Goal: Task Accomplishment & Management: Manage account settings

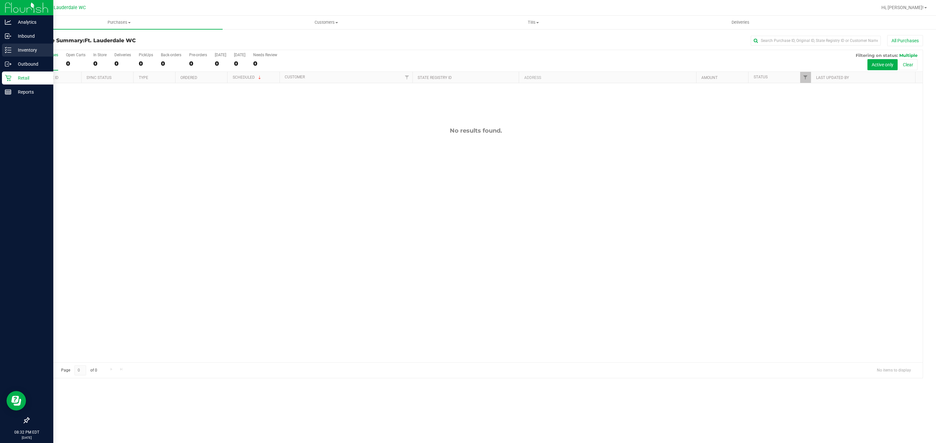
click at [38, 49] on p "Inventory" at bounding box center [30, 50] width 39 height 8
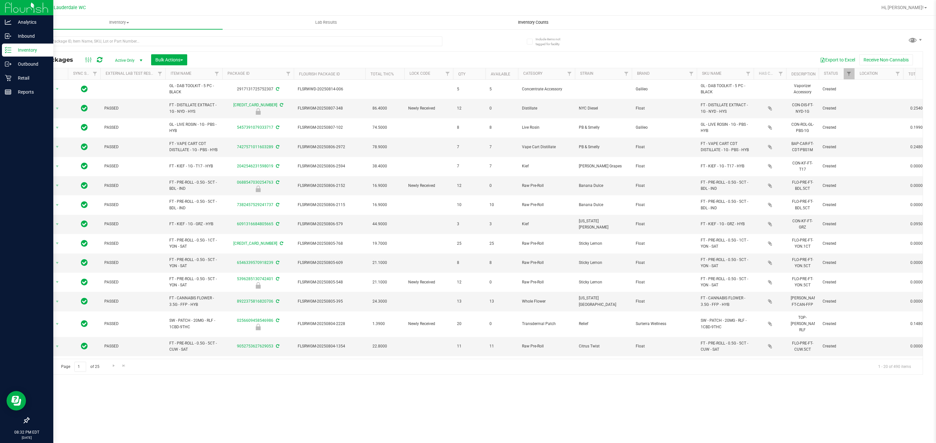
click at [515, 16] on uib-tab-heading "Inventory Counts" at bounding box center [533, 22] width 206 height 13
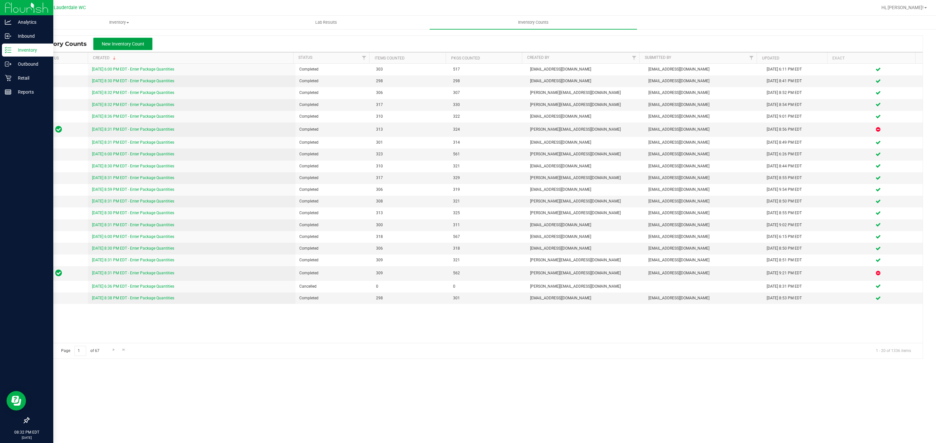
click at [132, 41] on span "New Inventory Count" at bounding box center [123, 43] width 43 height 5
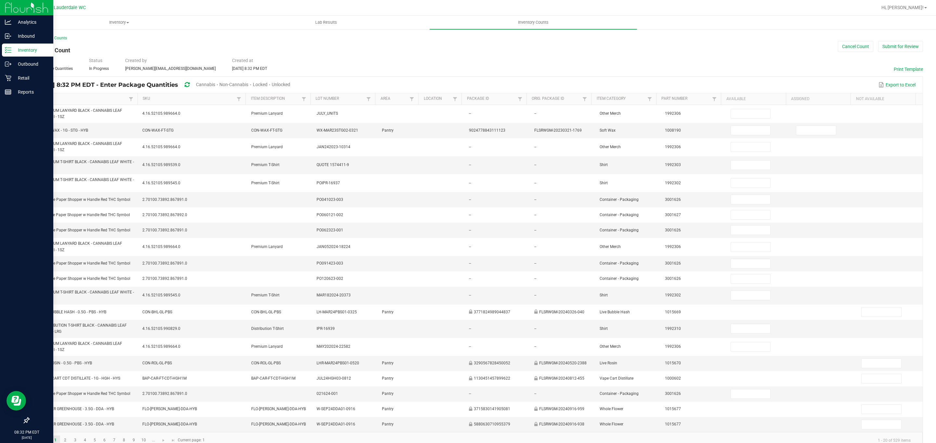
click at [103, 100] on link "Item" at bounding box center [81, 98] width 92 height 5
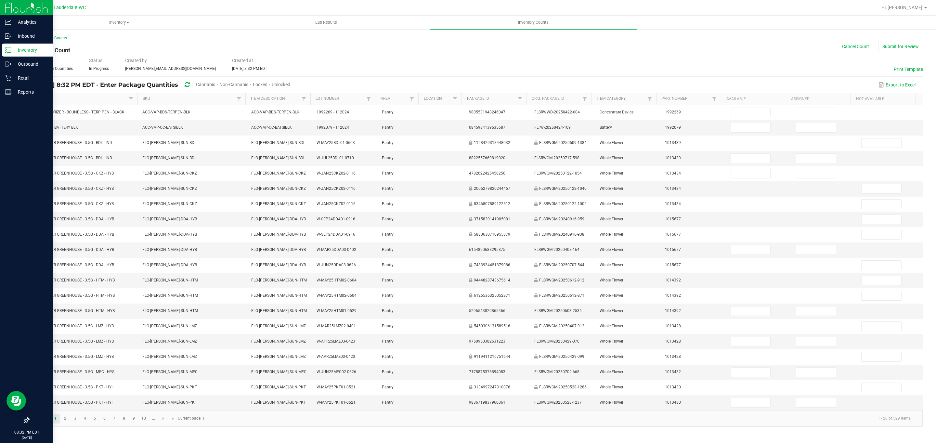
click at [215, 84] on span "Cannabis" at bounding box center [205, 84] width 19 height 5
click at [291, 87] on span "Unlocked" at bounding box center [281, 84] width 19 height 5
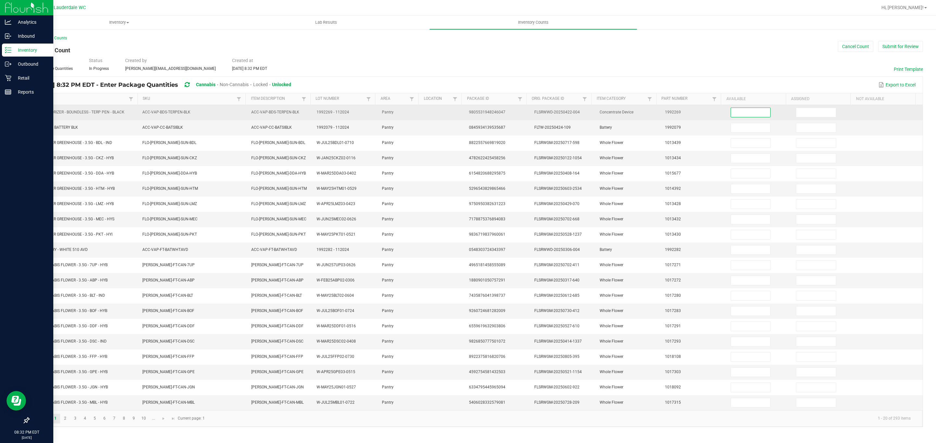
click at [731, 108] on input at bounding box center [751, 112] width 40 height 9
type input "4"
type input "8"
type input "18"
type input "12"
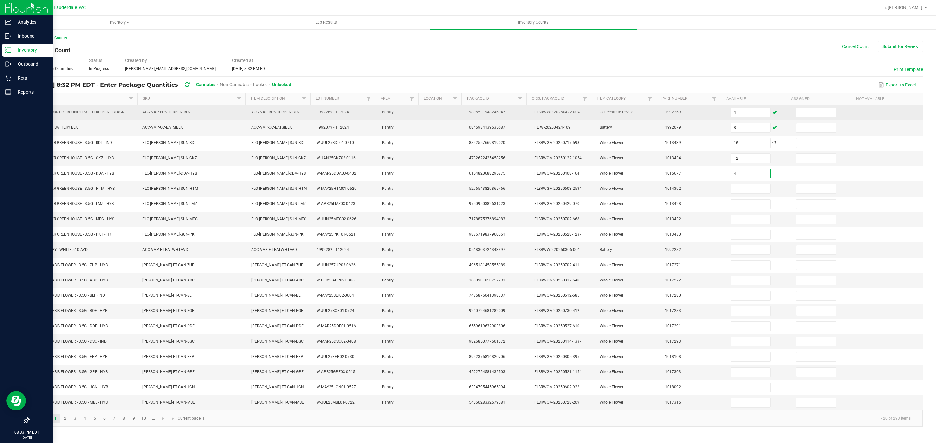
type input "4"
type input "2"
type input "4"
type input "17"
type input "7"
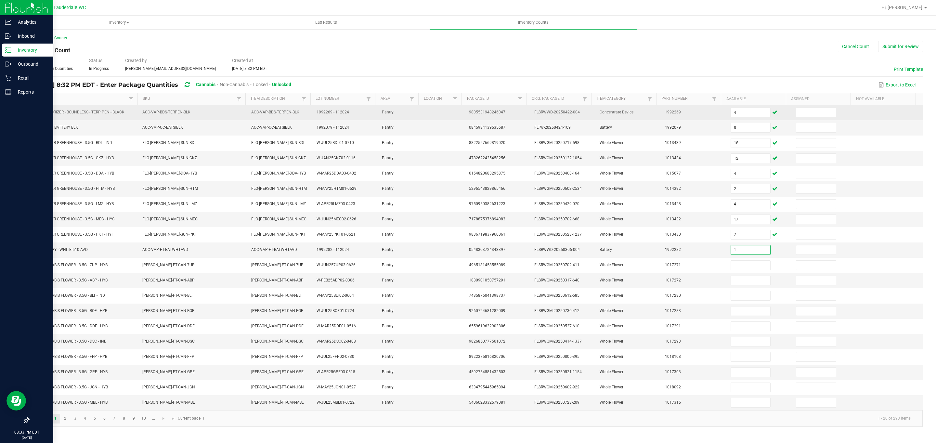
type input "1"
type input "3"
type input "2"
type input "7"
type input "14"
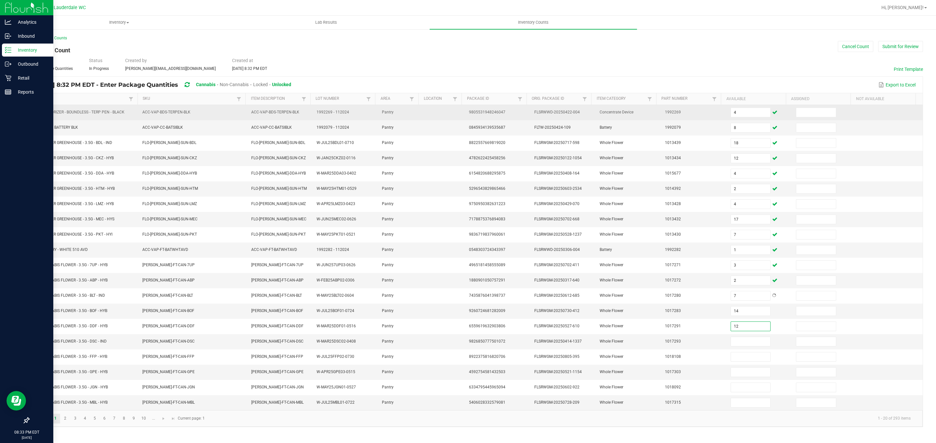
type input "12"
type input "2"
type input "13"
type input "14"
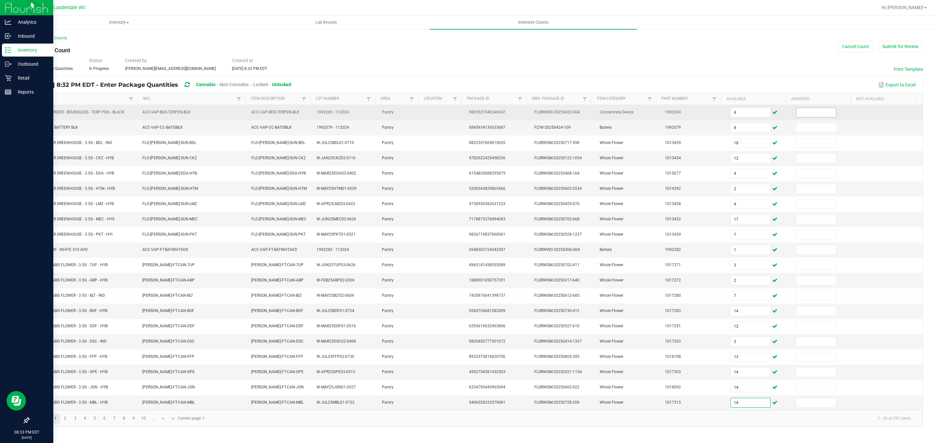
type input "14"
click at [806, 111] on input at bounding box center [816, 112] width 40 height 9
type input "0"
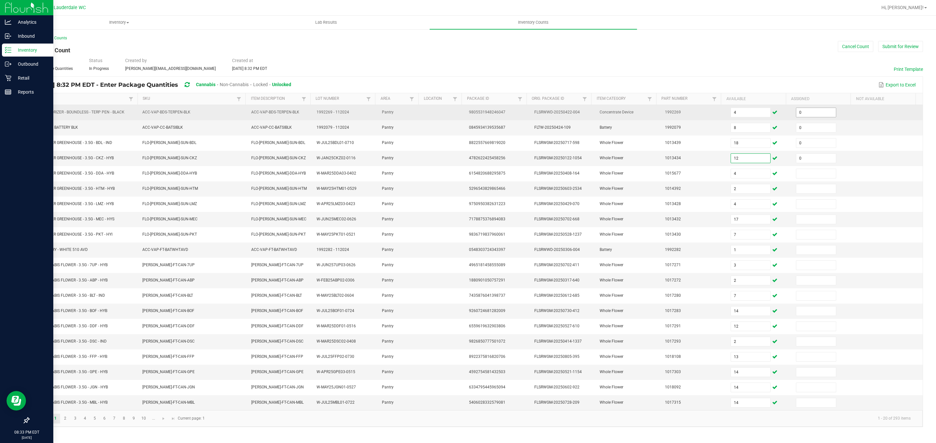
type input "0"
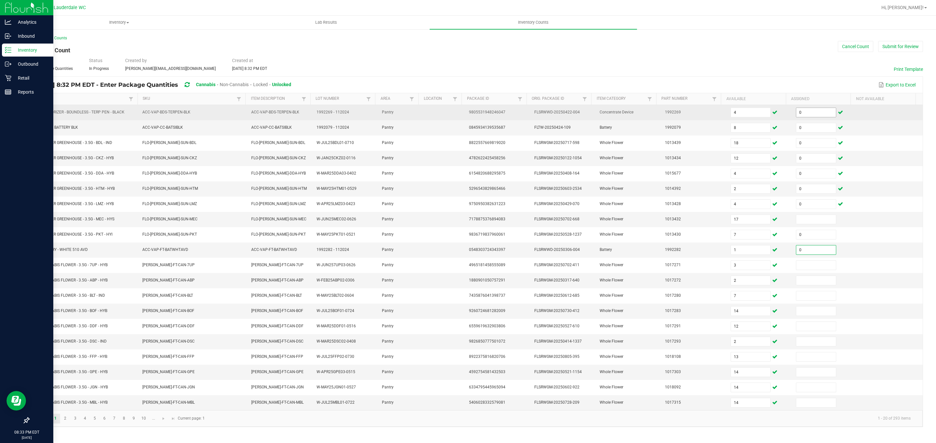
type input "0"
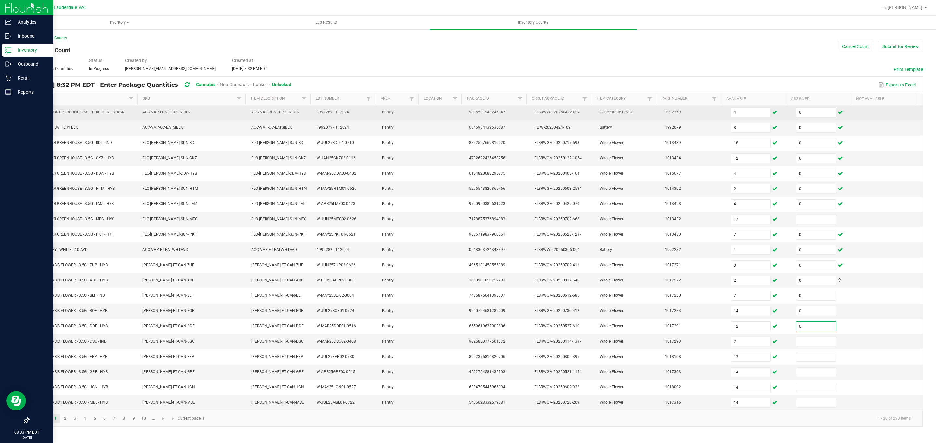
type input "0"
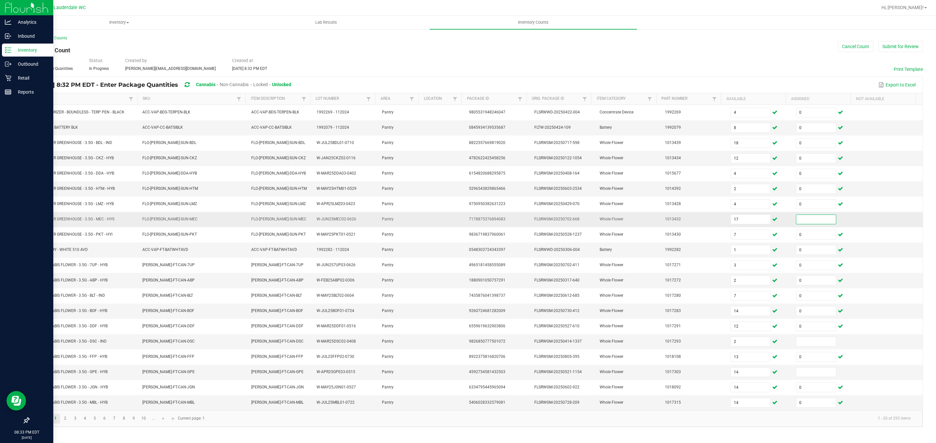
drag, startPoint x: 817, startPoint y: 226, endPoint x: 829, endPoint y: 210, distance: 20.2
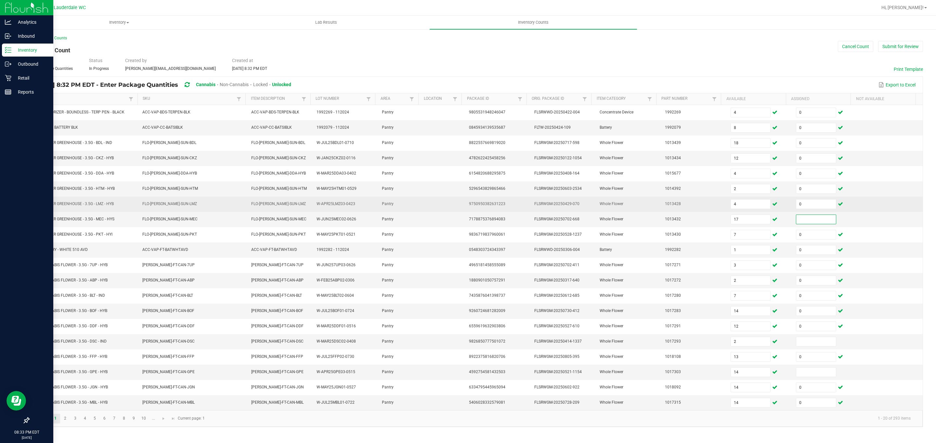
click at [817, 224] on input at bounding box center [816, 219] width 40 height 9
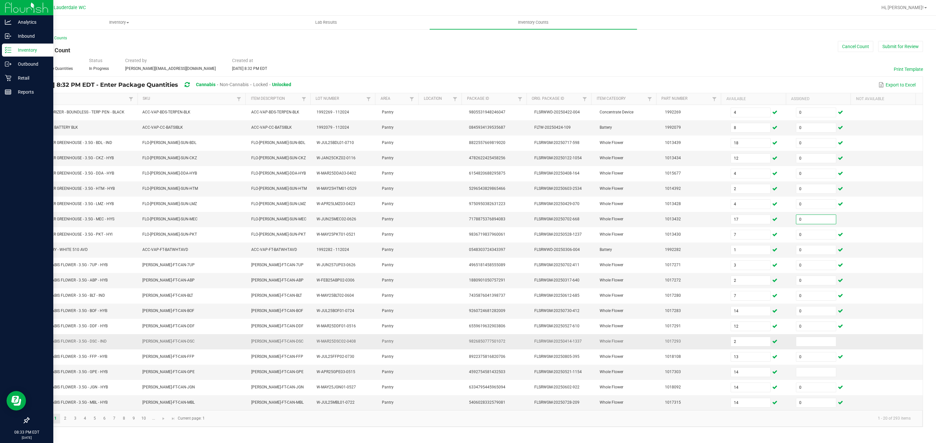
type input "0"
click at [811, 349] on td at bounding box center [824, 341] width 65 height 15
click at [808, 344] on span at bounding box center [816, 342] width 40 height 10
click at [810, 344] on td at bounding box center [824, 341] width 65 height 15
click at [810, 346] on input at bounding box center [816, 341] width 40 height 9
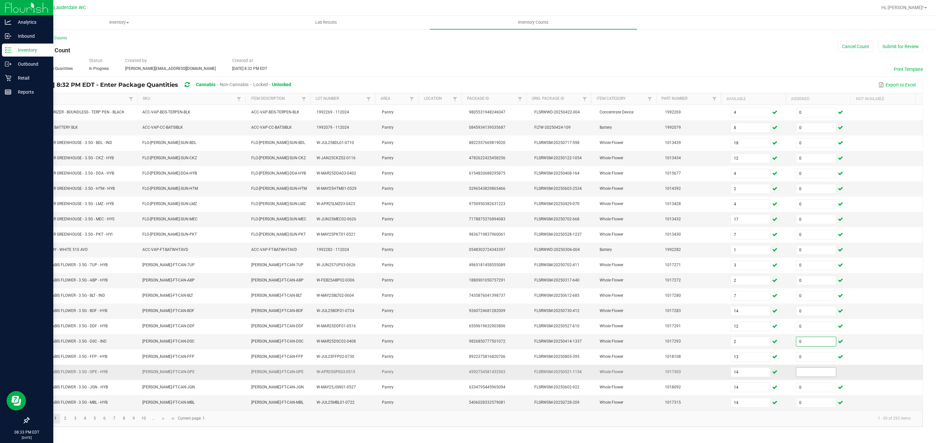
type input "0"
click at [809, 377] on input at bounding box center [816, 372] width 40 height 9
type input "0"
click at [162, 421] on span "Go to the next page" at bounding box center [163, 418] width 5 height 5
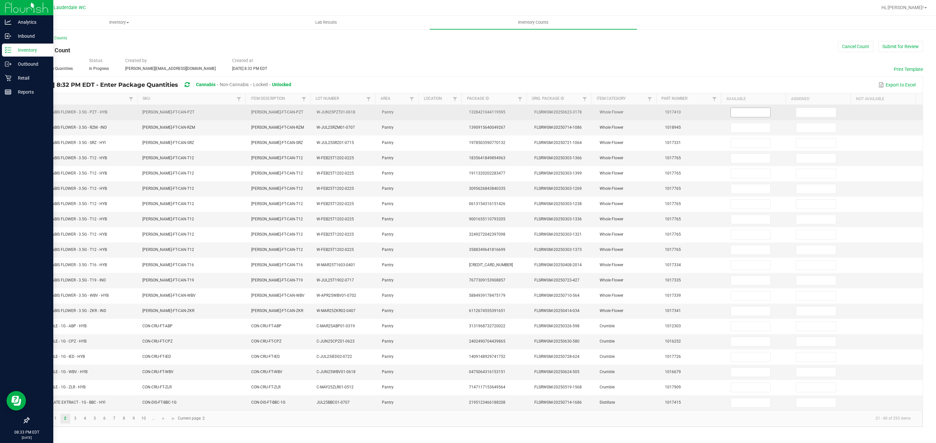
click at [746, 110] on input at bounding box center [751, 112] width 40 height 9
type input "16"
type input "13"
type input "15"
type input "32"
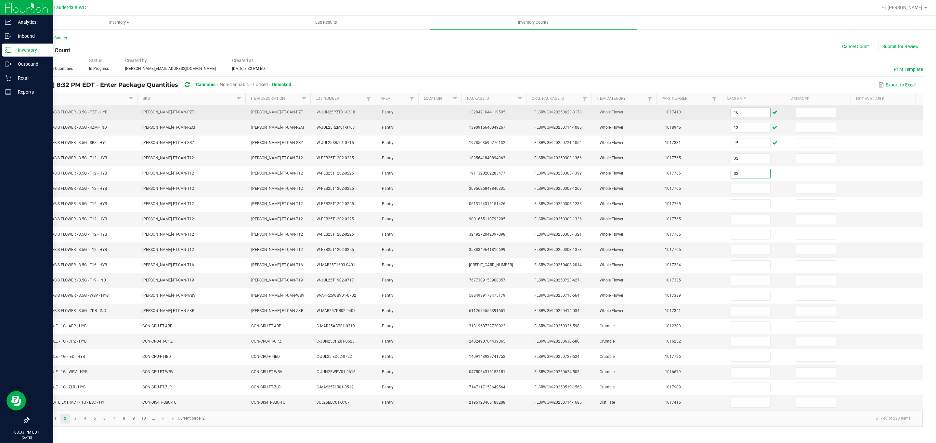
type input "32"
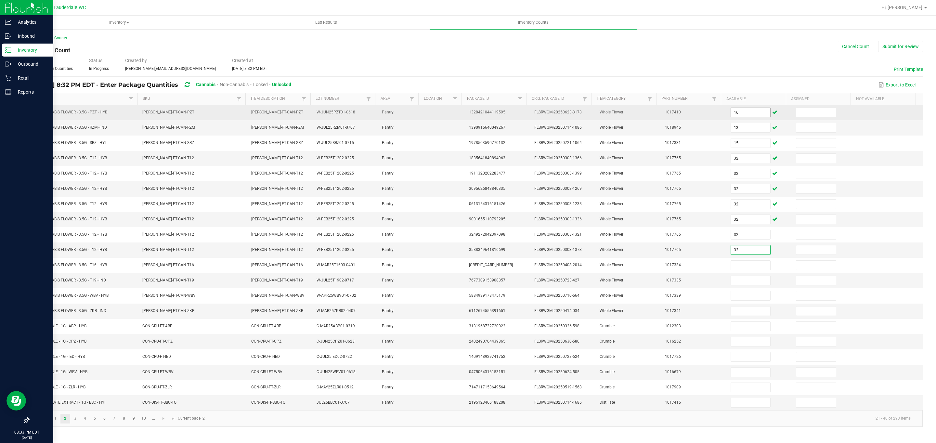
type input "32"
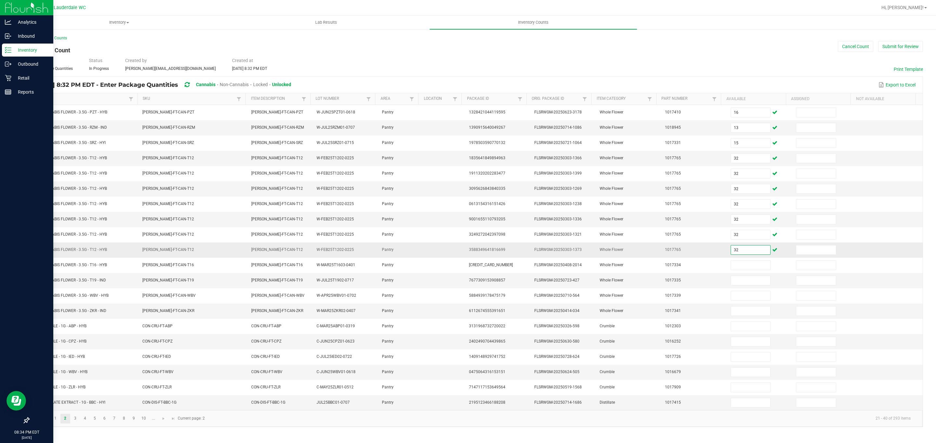
click at [739, 255] on input "32" at bounding box center [751, 249] width 40 height 9
type input "29"
click at [739, 255] on input "32" at bounding box center [751, 249] width 40 height 9
type input "29"
type input "11"
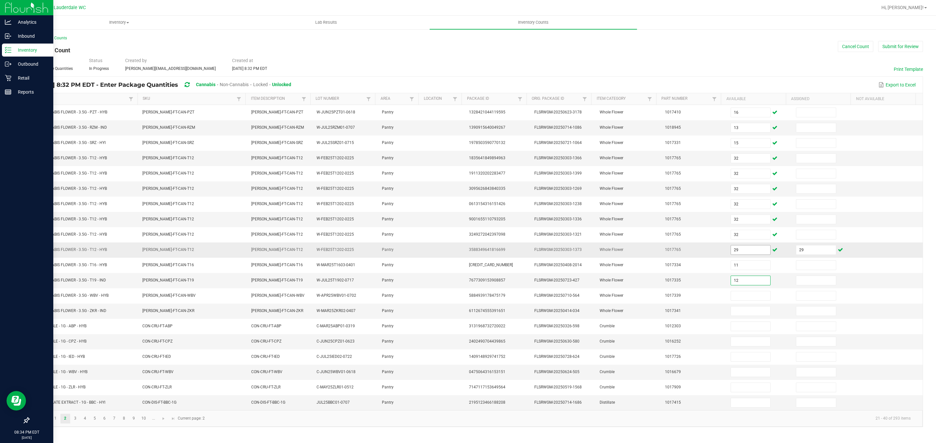
type input "12"
type input "2"
type input "4"
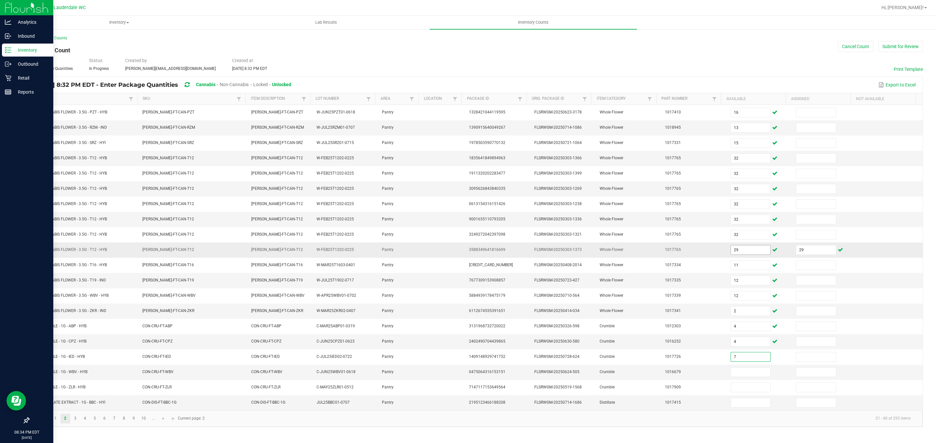
type input "7"
type input "4"
type input "3"
type input "12"
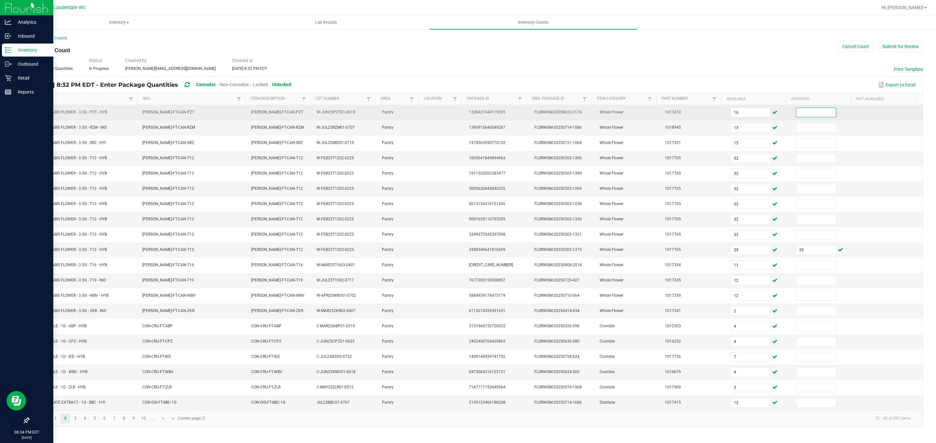
click at [815, 116] on input at bounding box center [816, 112] width 40 height 9
type input "0"
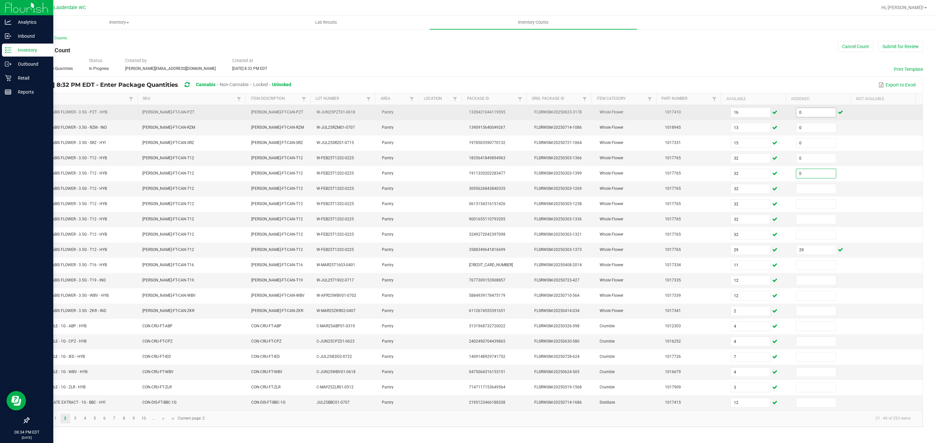
type input "0"
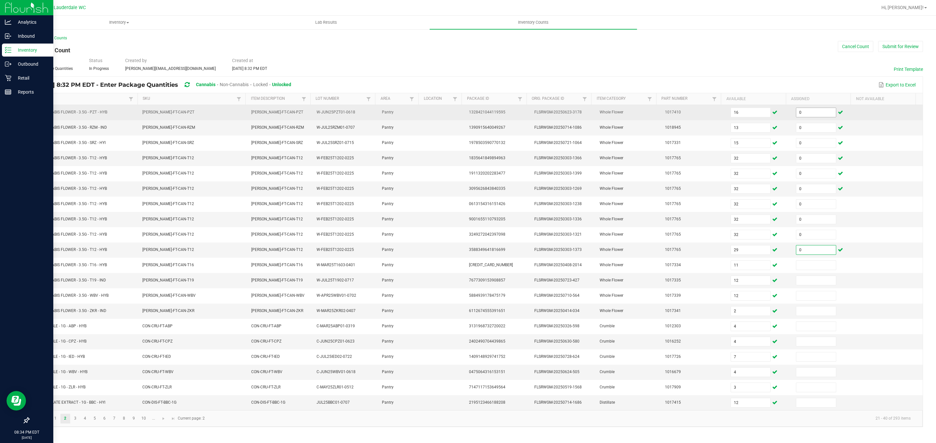
type input "0"
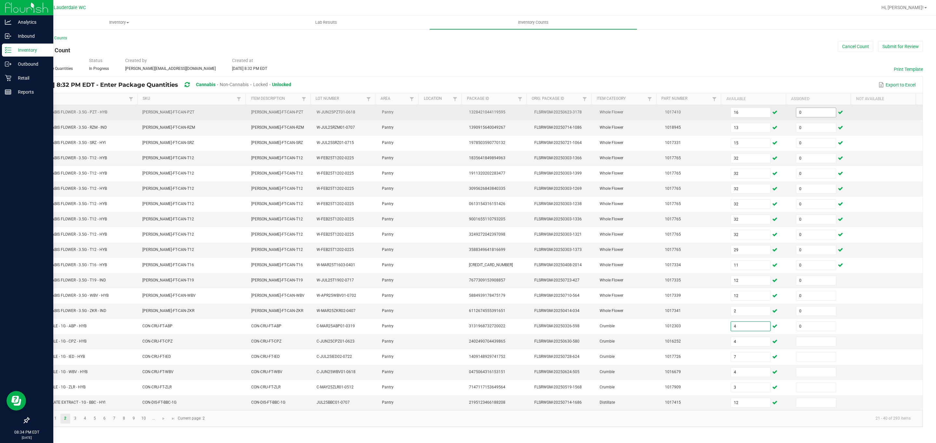
type input "0"
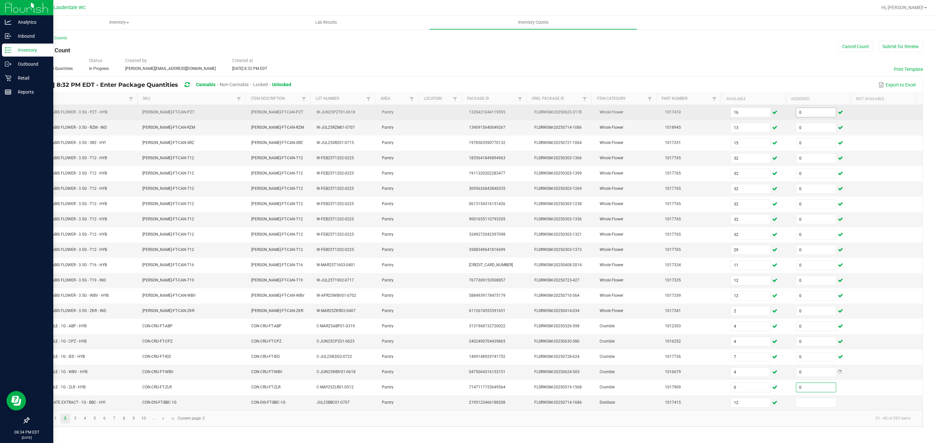
type input "0"
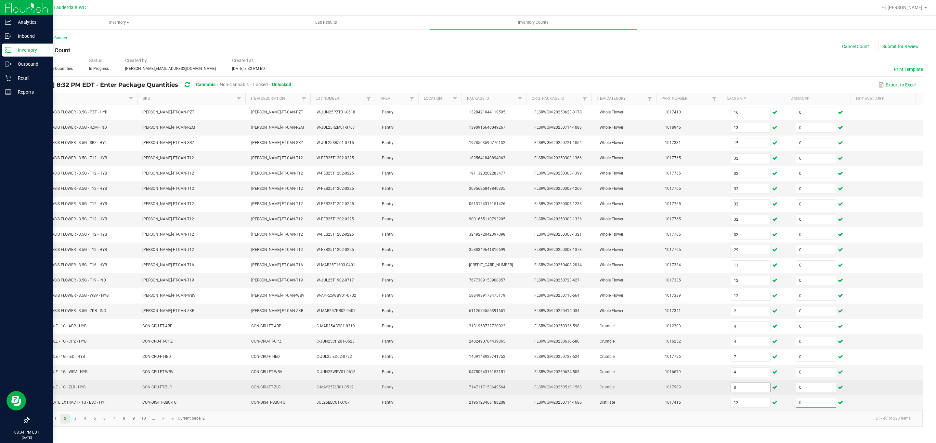
type input "0"
click at [741, 392] on input "0" at bounding box center [751, 387] width 40 height 9
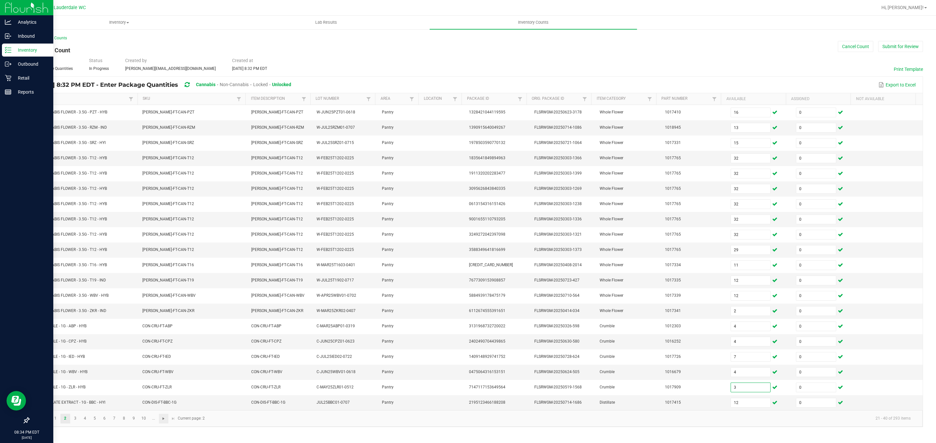
type input "3"
click at [164, 421] on span "Go to the next page" at bounding box center [163, 418] width 5 height 5
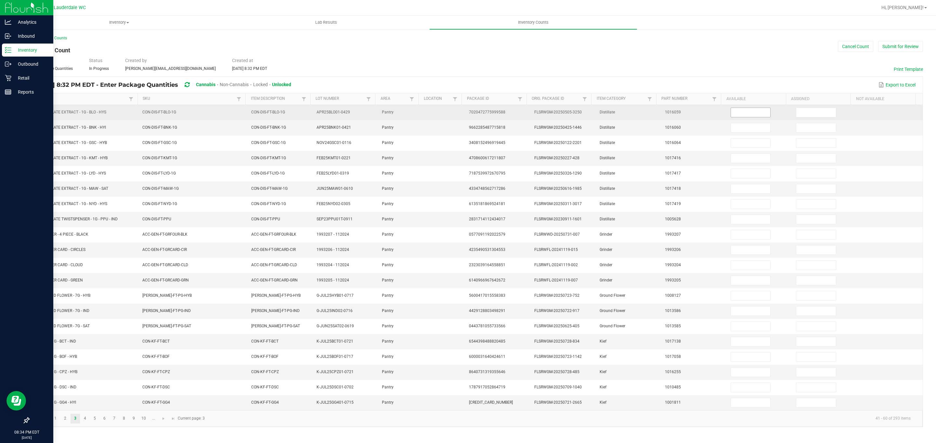
click at [743, 111] on input at bounding box center [751, 112] width 40 height 9
type input "2"
type input "9"
type input "10"
type input "6"
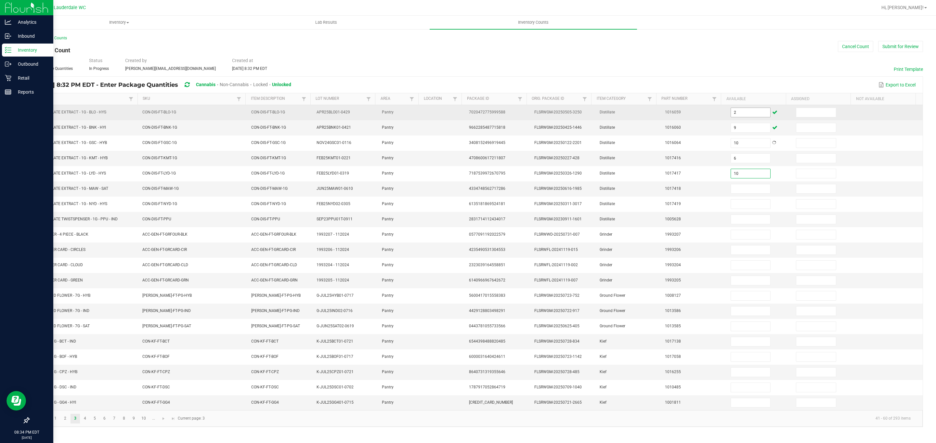
type input "10"
type input "8"
type input "2"
type input "3"
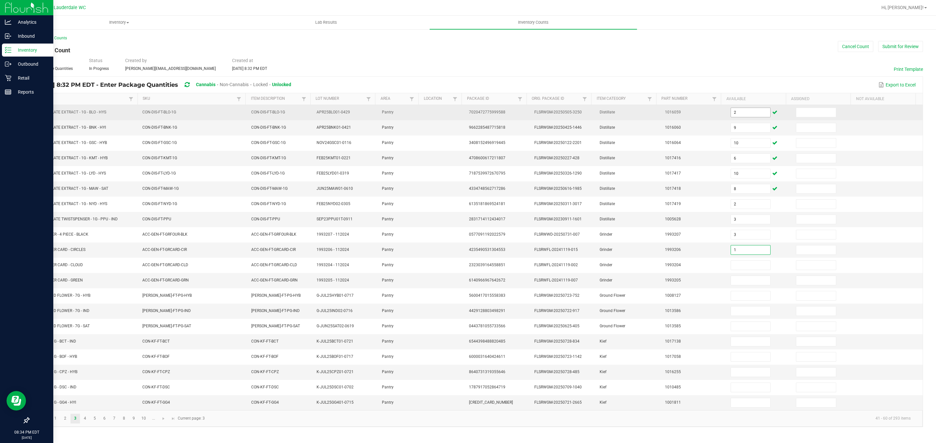
type input "1"
type input "13"
type input "12"
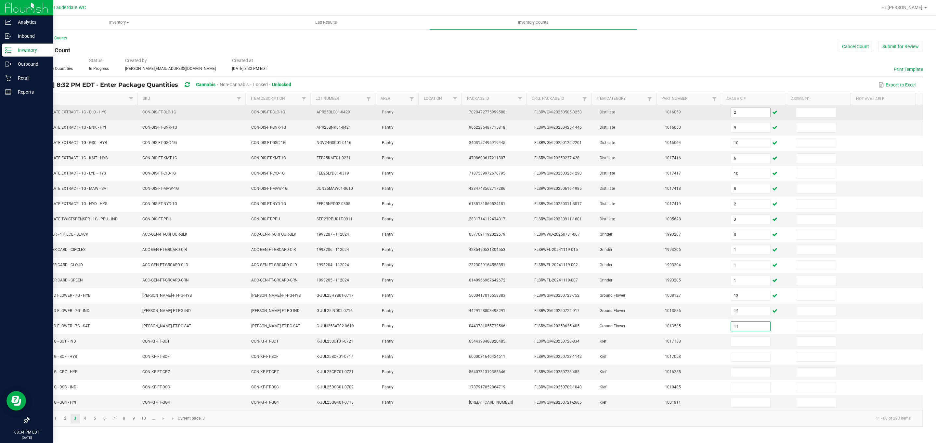
type input "11"
type input "4"
type input "2"
type input "3"
type input "6"
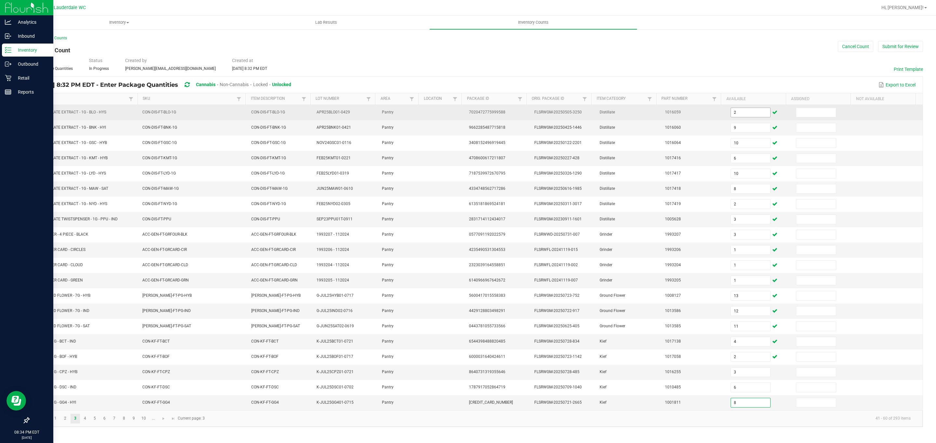
type input "8"
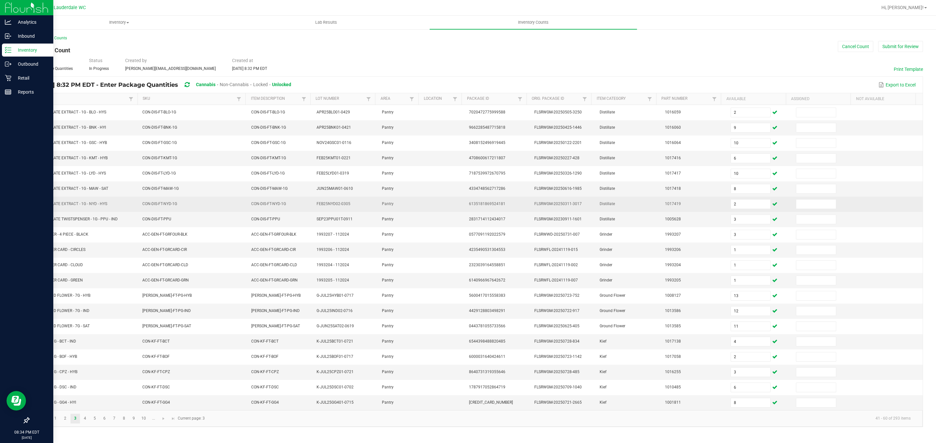
scroll to position [0, 0]
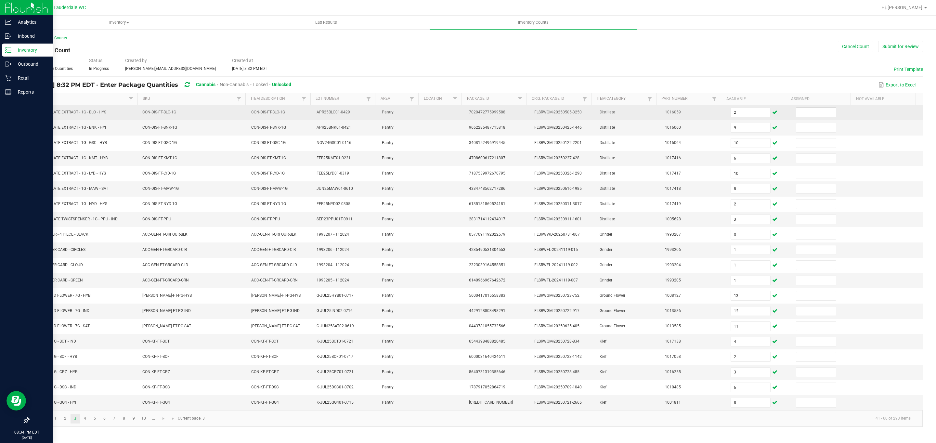
click at [798, 112] on input at bounding box center [816, 112] width 40 height 9
type input "0"
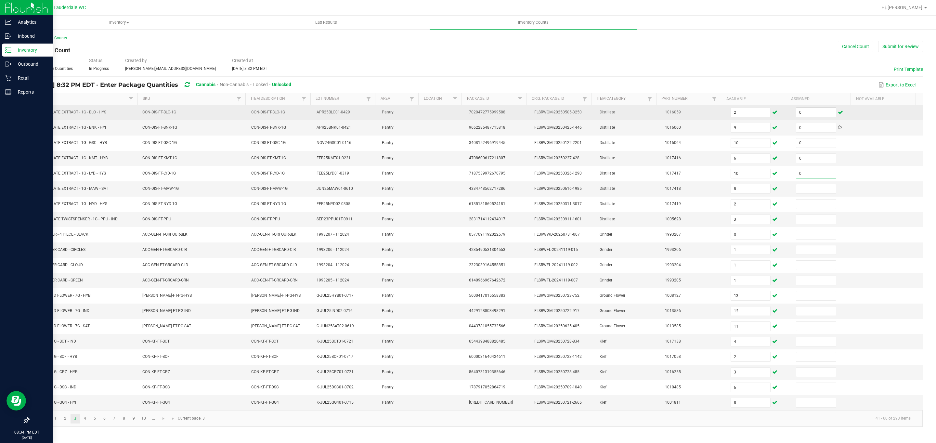
type input "0"
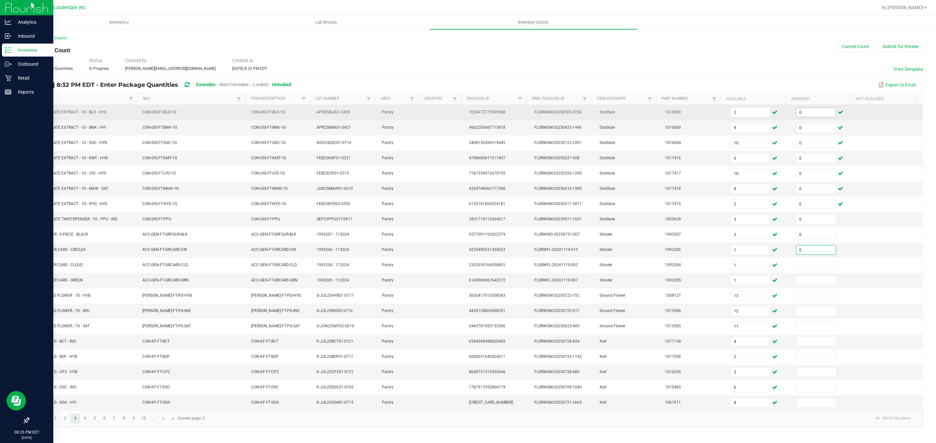
type input "0"
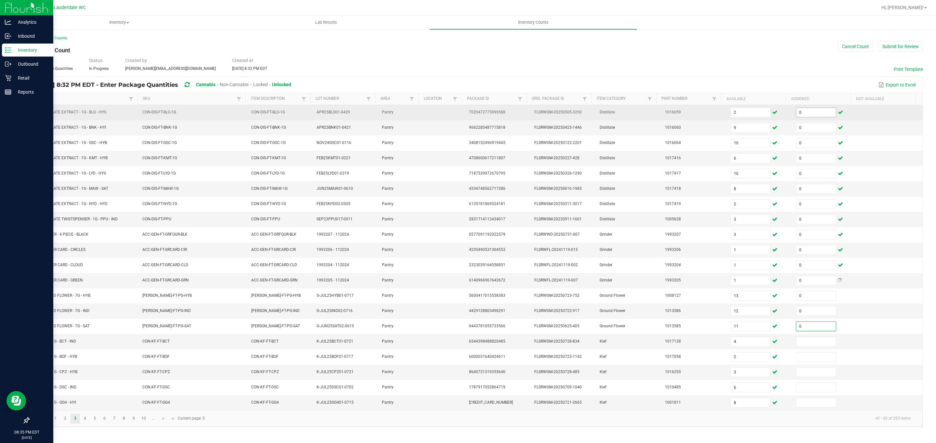
type input "0"
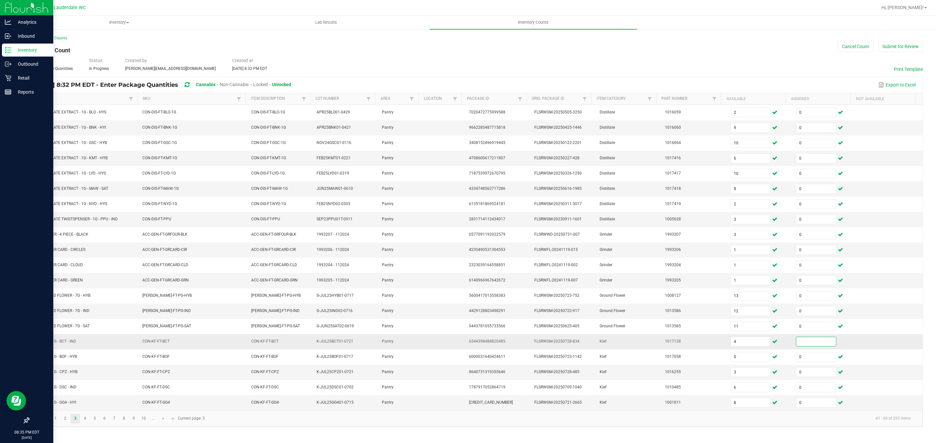
click at [805, 346] on input at bounding box center [816, 341] width 40 height 9
click at [161, 421] on span "Go to the next page" at bounding box center [163, 418] width 5 height 5
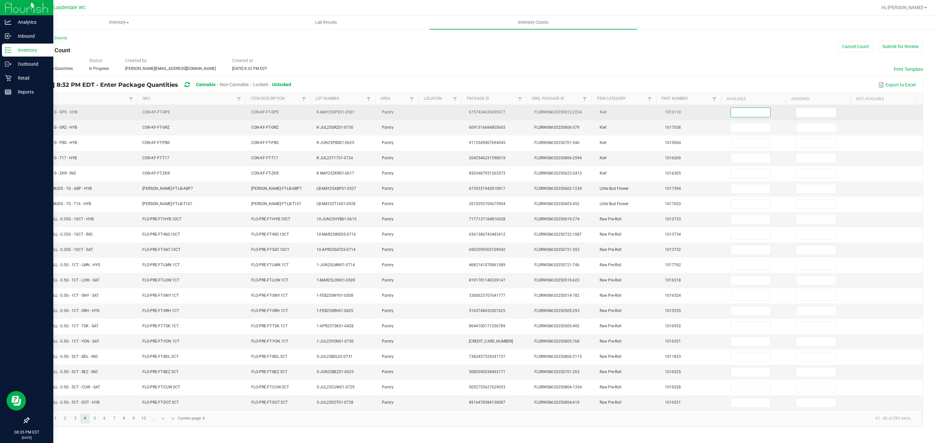
click at [744, 112] on input at bounding box center [751, 112] width 40 height 9
click at [812, 117] on input at bounding box center [816, 112] width 40 height 9
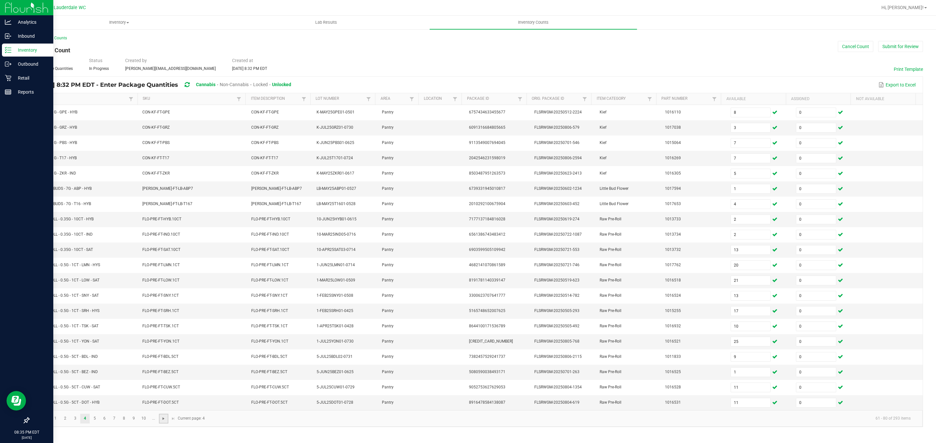
click at [166, 421] on span "Go to the next page" at bounding box center [163, 418] width 5 height 5
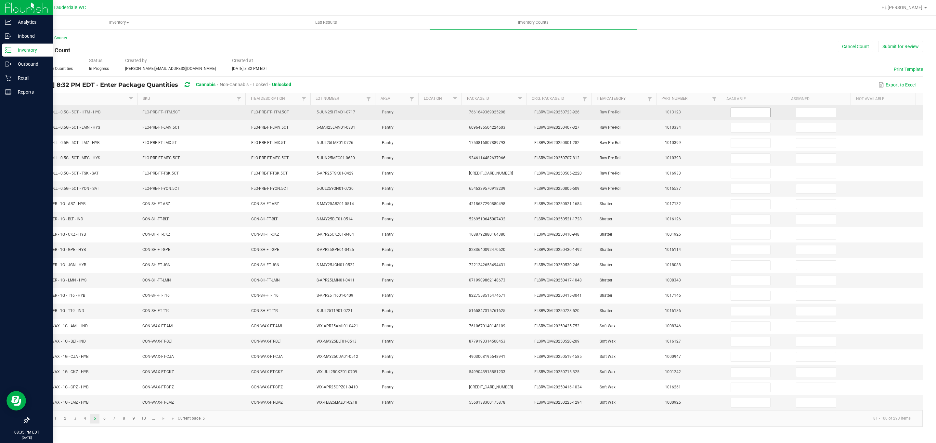
click at [742, 114] on input at bounding box center [751, 112] width 40 height 9
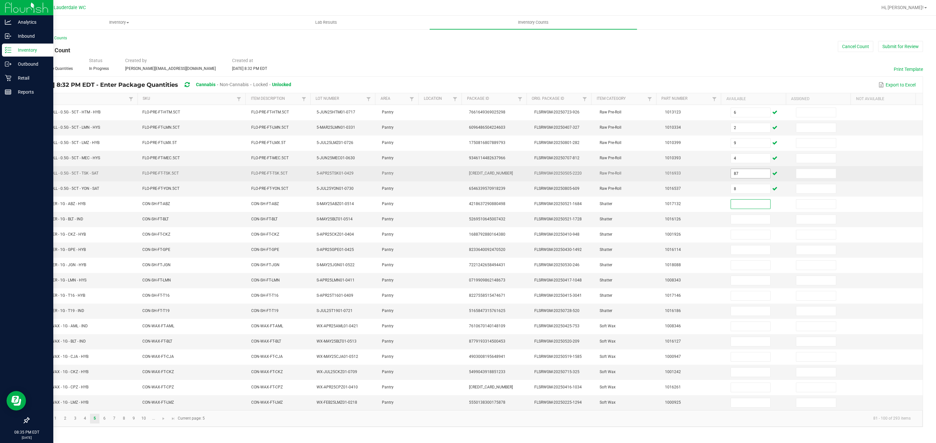
click at [734, 178] on span "87" at bounding box center [751, 174] width 40 height 10
click at [734, 178] on input "87" at bounding box center [751, 173] width 40 height 9
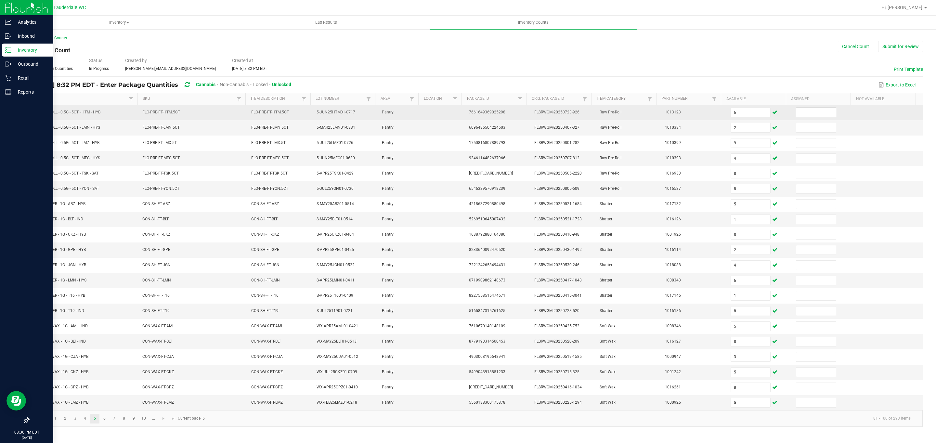
click at [799, 117] on span at bounding box center [816, 113] width 40 height 10
click at [805, 111] on input at bounding box center [816, 112] width 40 height 9
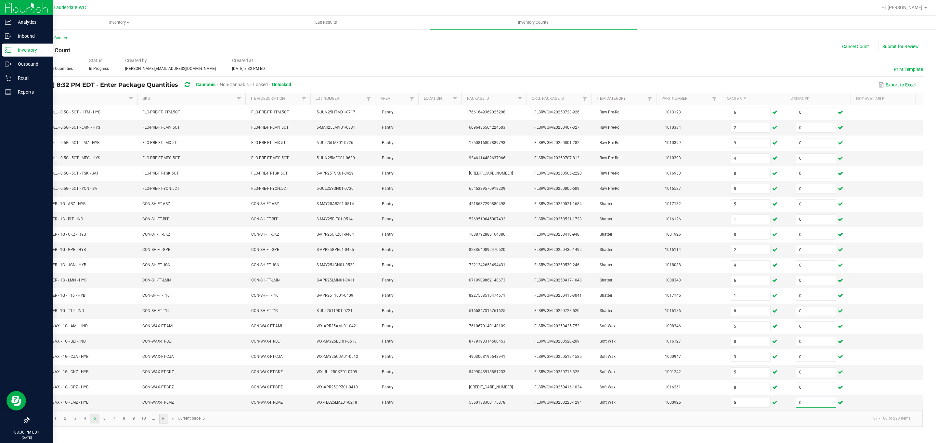
click at [166, 421] on span "Go to the next page" at bounding box center [163, 418] width 5 height 5
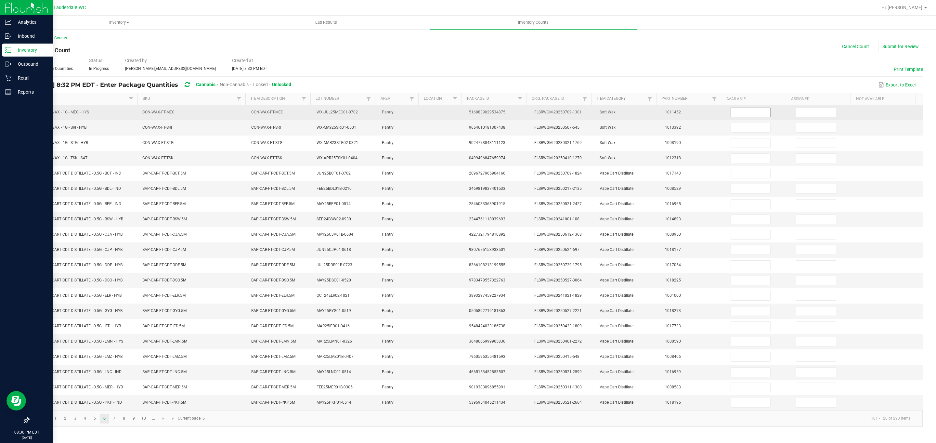
click at [736, 114] on input at bounding box center [751, 112] width 40 height 9
click at [799, 115] on input at bounding box center [816, 112] width 40 height 9
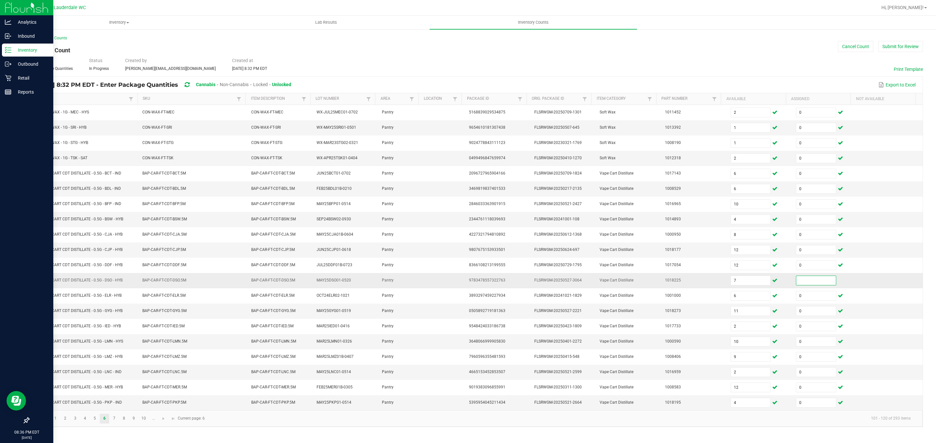
click at [796, 285] on input at bounding box center [816, 280] width 40 height 9
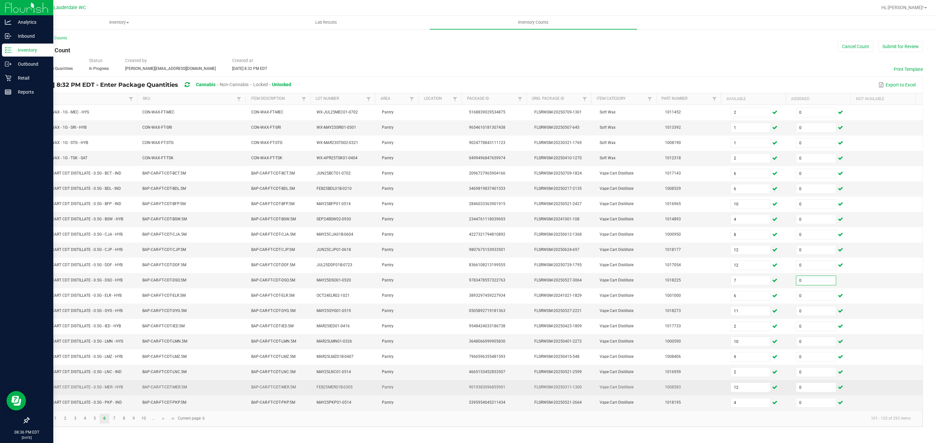
scroll to position [1, 0]
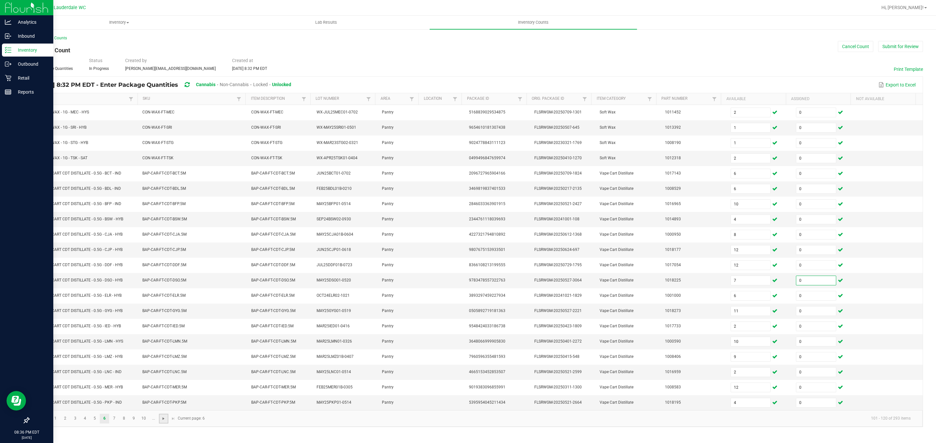
click at [163, 421] on span "Go to the next page" at bounding box center [163, 418] width 5 height 5
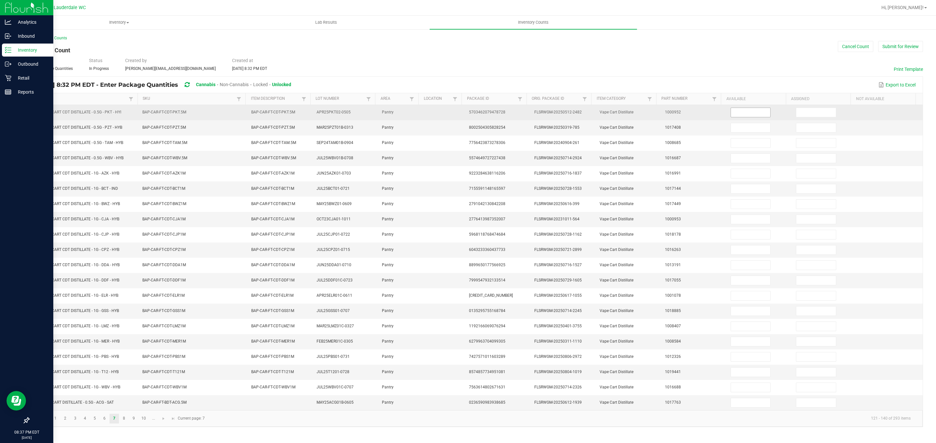
click at [740, 109] on input at bounding box center [751, 112] width 40 height 9
click at [796, 114] on input at bounding box center [816, 112] width 40 height 9
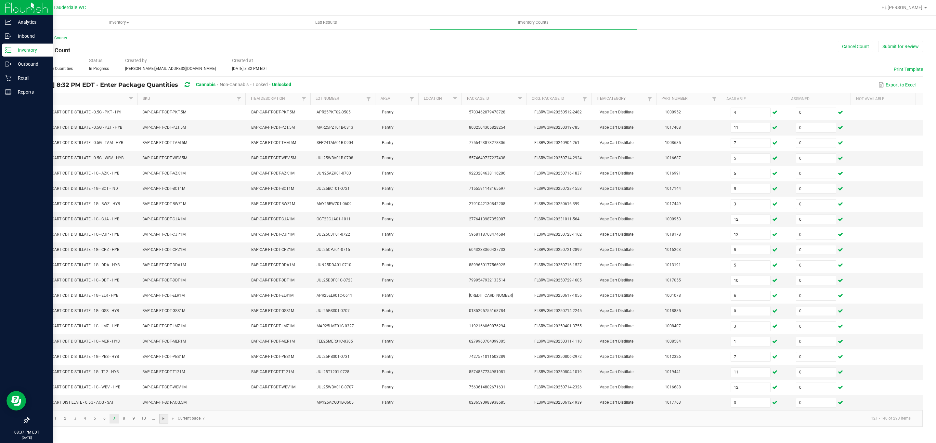
click at [165, 421] on span "Go to the next page" at bounding box center [163, 418] width 5 height 5
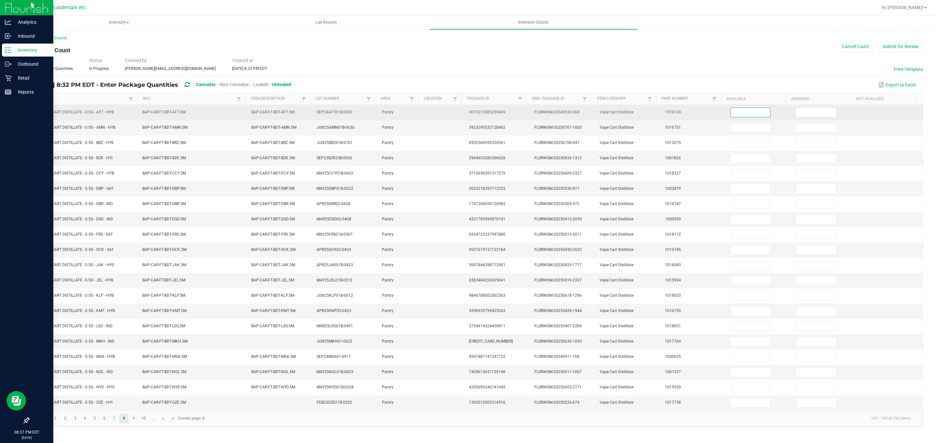
click at [739, 113] on input at bounding box center [751, 112] width 40 height 9
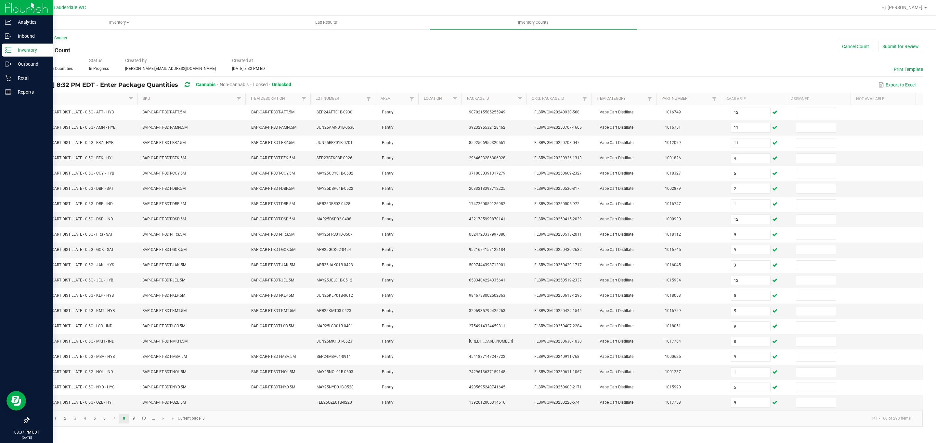
scroll to position [0, 0]
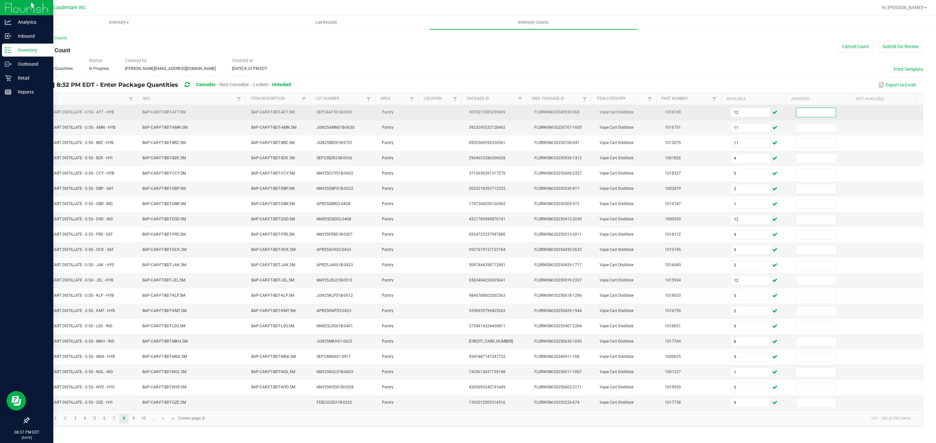
click at [804, 117] on input at bounding box center [816, 112] width 40 height 9
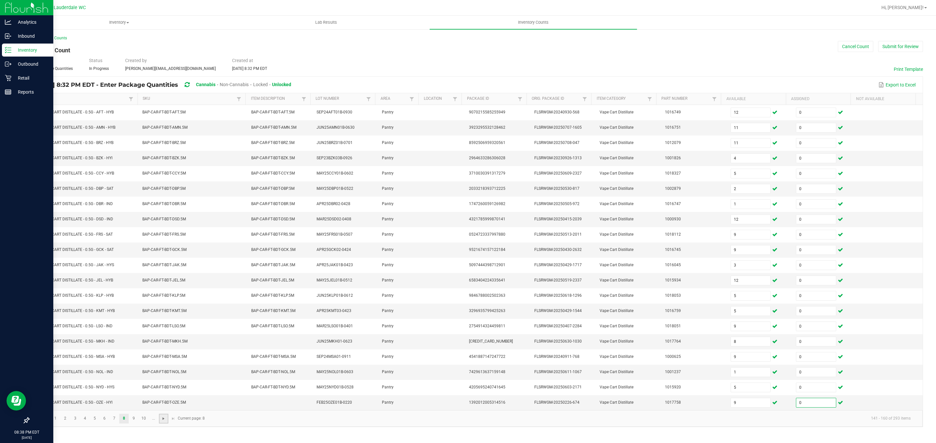
click at [161, 421] on span "Go to the next page" at bounding box center [163, 418] width 5 height 5
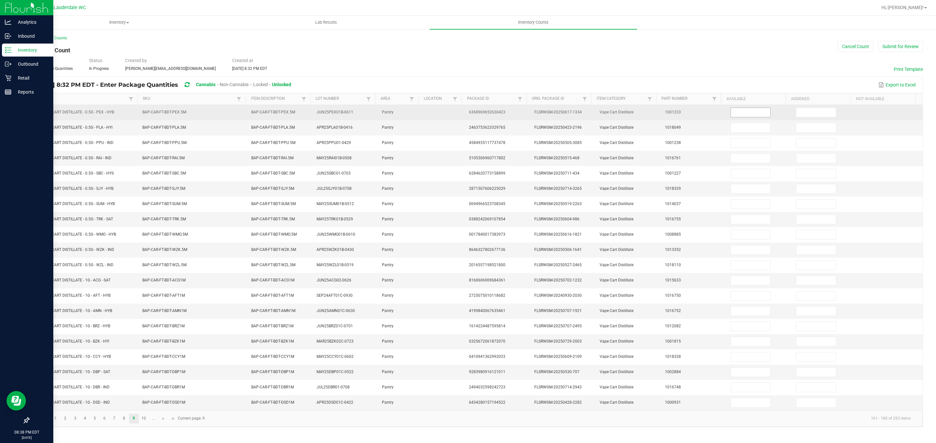
click at [746, 115] on input at bounding box center [751, 112] width 40 height 9
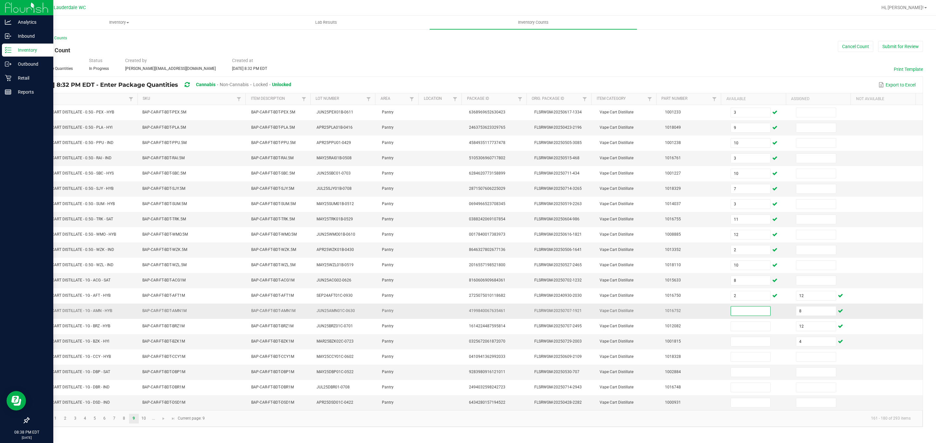
click at [731, 316] on input at bounding box center [751, 311] width 40 height 9
click at [569, 410] on td "FLSRWGM-20250428-2282" at bounding box center [562, 402] width 65 height 15
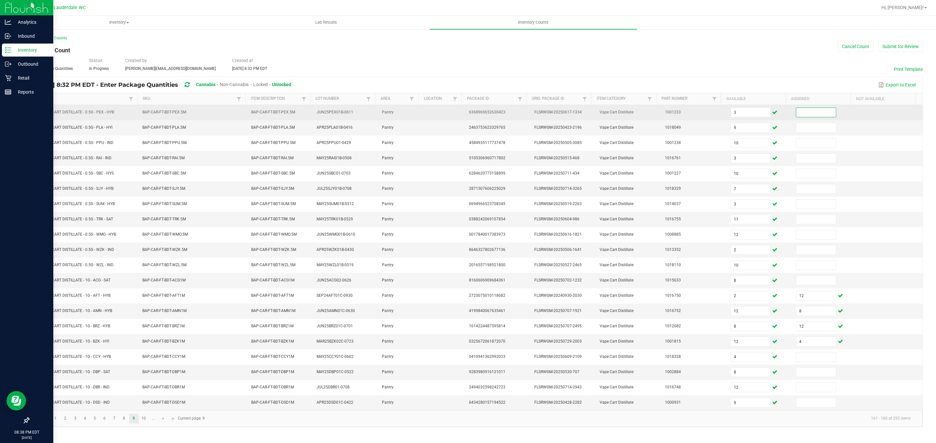
click at [810, 114] on input at bounding box center [816, 112] width 40 height 9
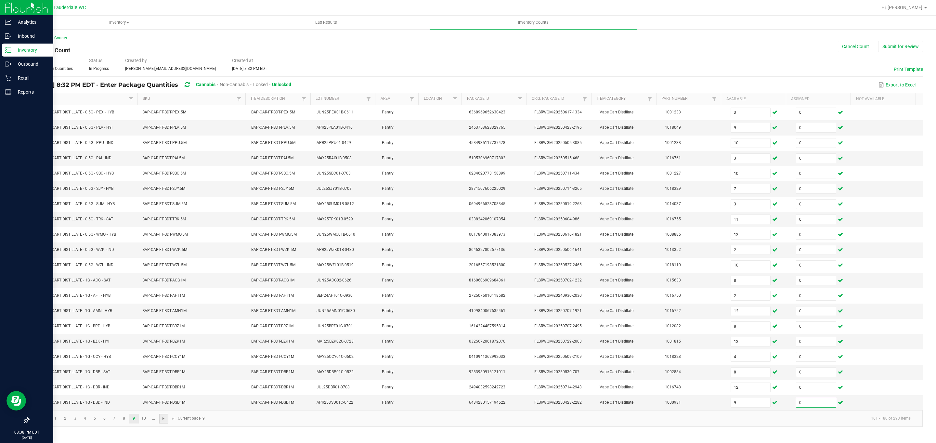
click at [166, 421] on span "Go to the next page" at bounding box center [163, 418] width 5 height 5
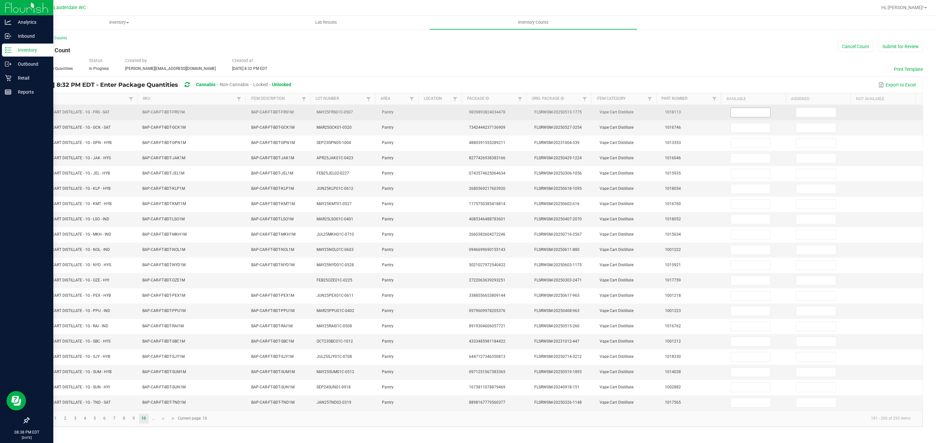
click at [746, 111] on input at bounding box center [751, 112] width 40 height 9
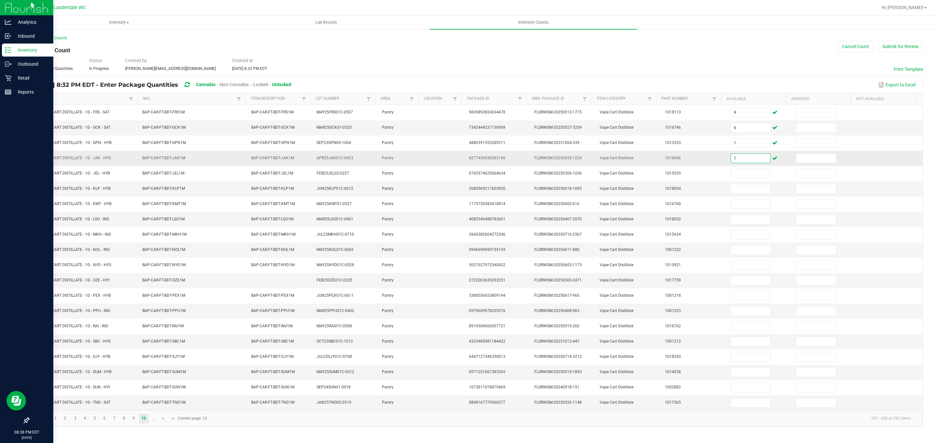
click at [731, 163] on input "1" at bounding box center [751, 158] width 40 height 9
click at [596, 410] on td "Vape Cart Distillate" at bounding box center [628, 402] width 65 height 15
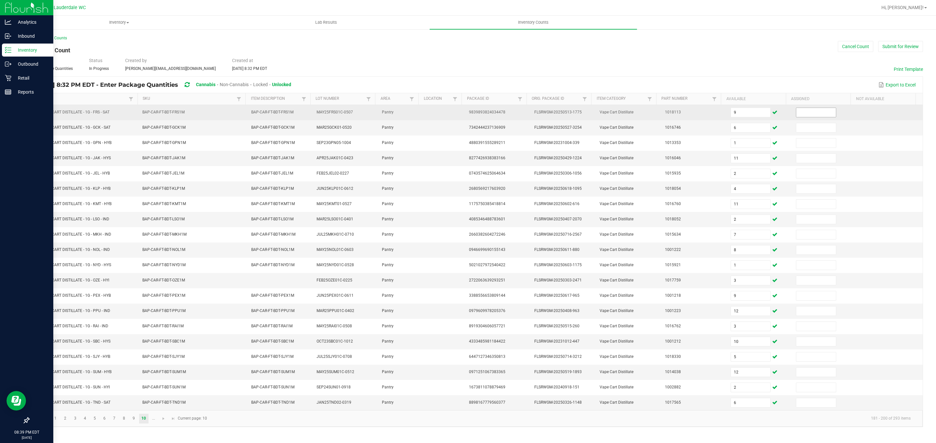
click at [818, 110] on input at bounding box center [816, 112] width 40 height 9
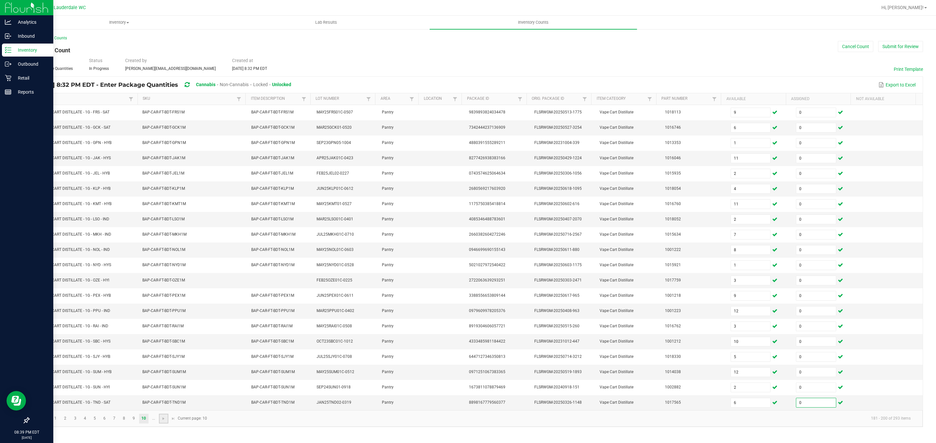
click at [164, 424] on link at bounding box center [163, 419] width 9 height 10
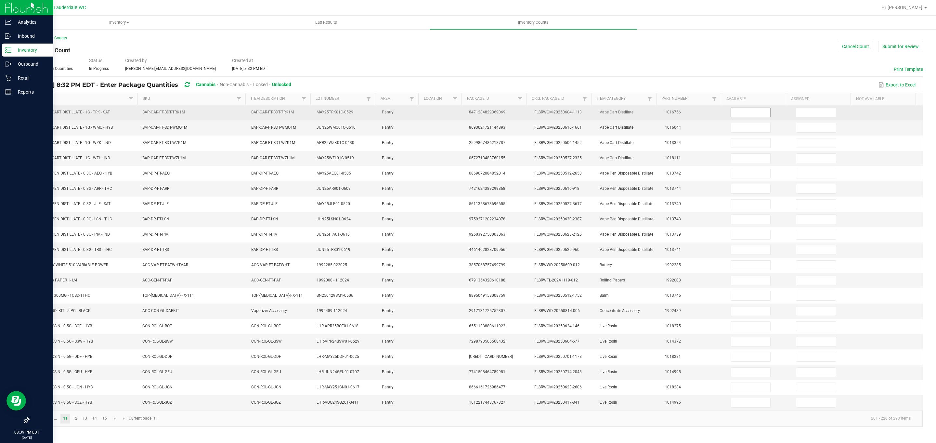
click at [736, 116] on input at bounding box center [751, 112] width 40 height 9
click at [813, 113] on input at bounding box center [816, 112] width 40 height 9
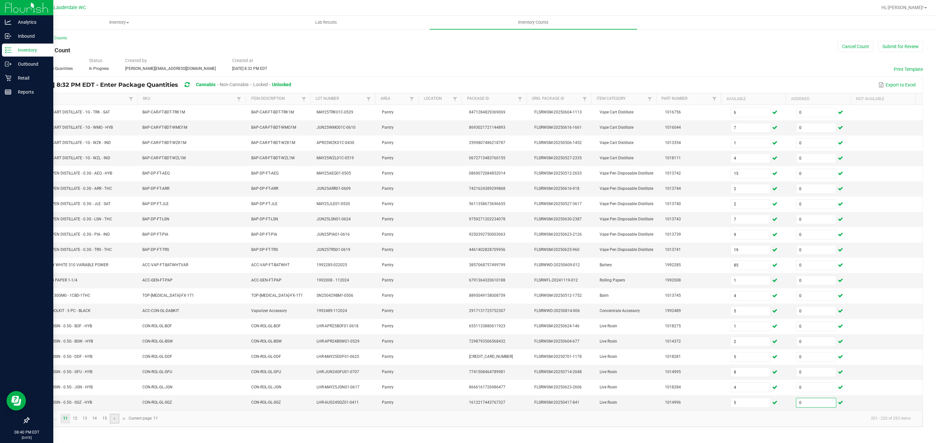
click at [119, 424] on link at bounding box center [114, 419] width 9 height 10
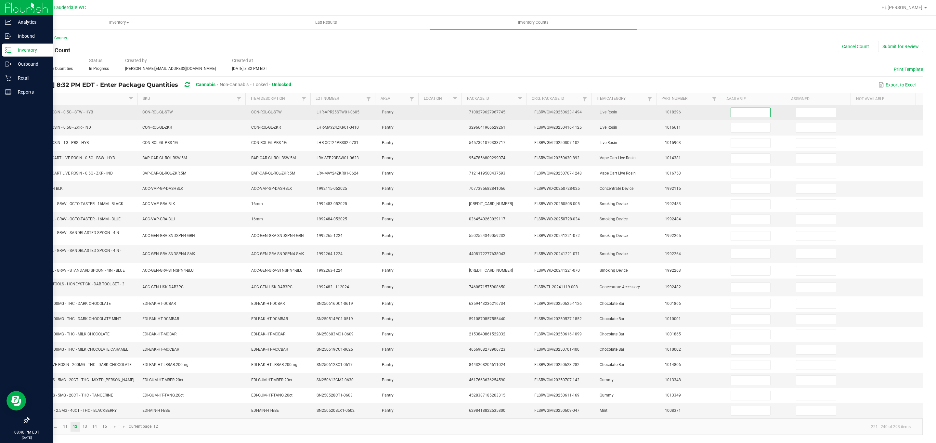
click at [747, 113] on input at bounding box center [751, 112] width 40 height 9
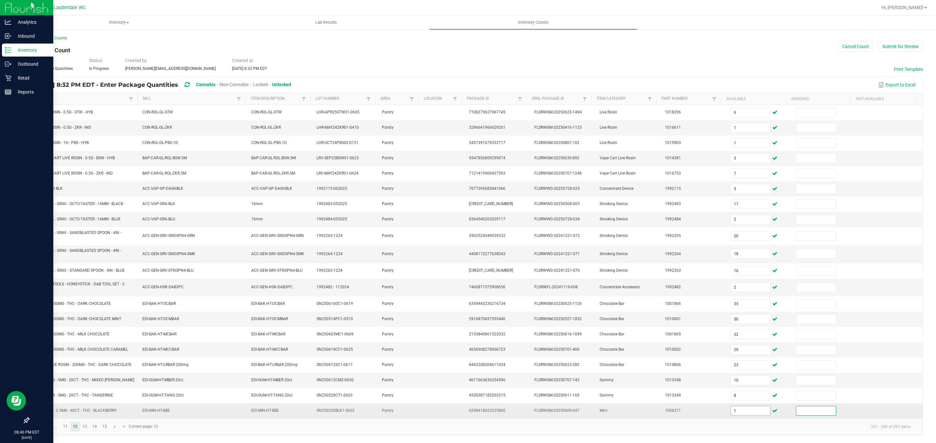
click at [731, 415] on input "1" at bounding box center [751, 410] width 40 height 9
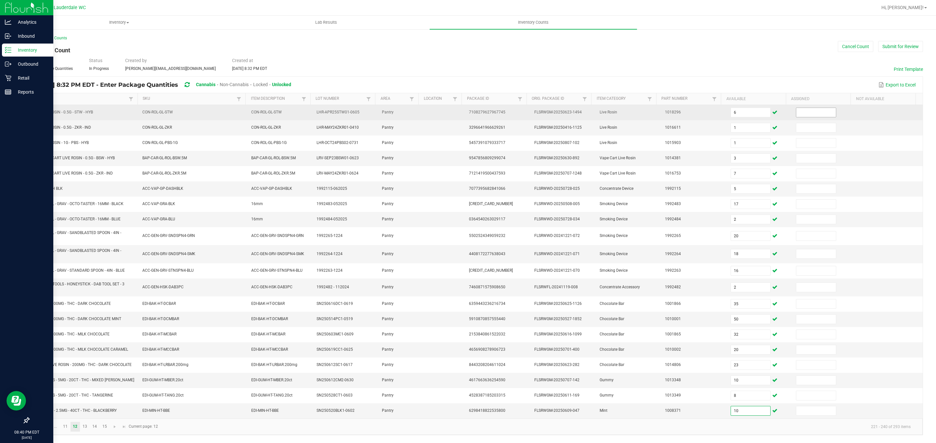
click at [796, 113] on input at bounding box center [816, 112] width 40 height 9
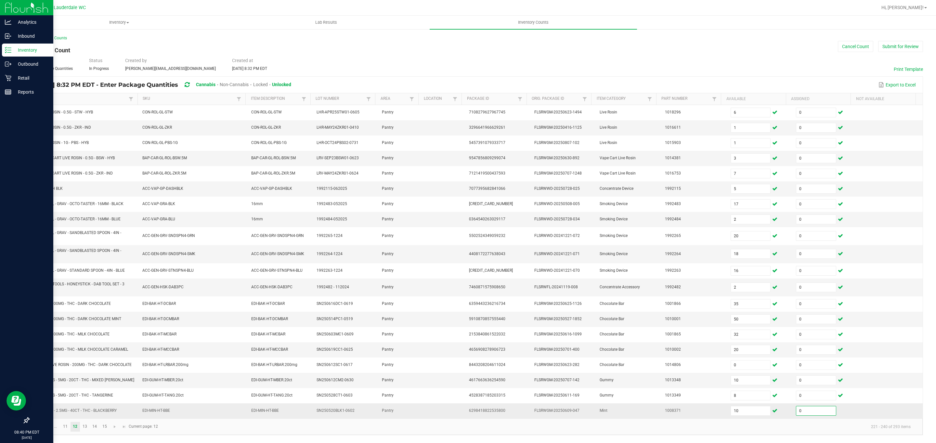
scroll to position [8, 0]
click at [117, 427] on span "Go to the next page" at bounding box center [114, 426] width 5 height 5
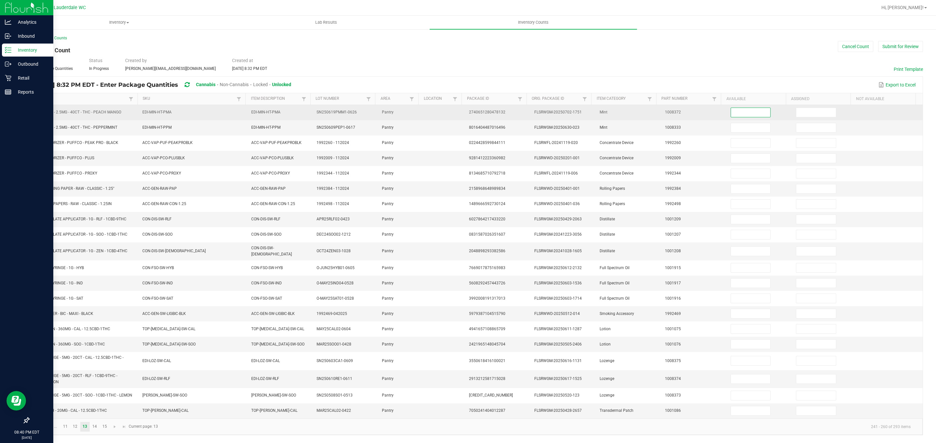
click at [743, 108] on input at bounding box center [751, 112] width 40 height 9
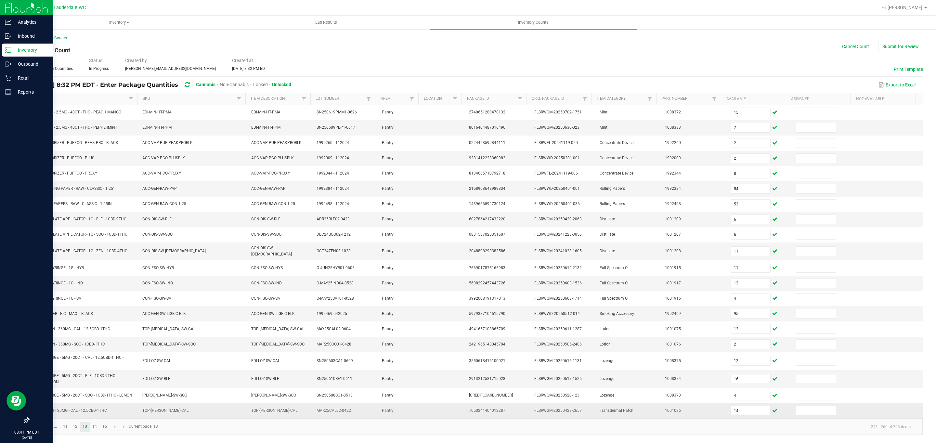
click at [638, 407] on td "Transdermal Patch" at bounding box center [628, 410] width 65 height 15
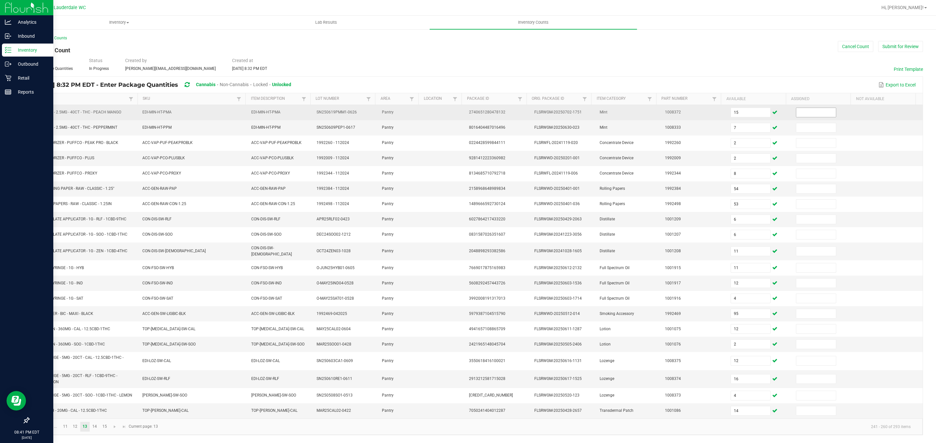
click at [806, 108] on input at bounding box center [816, 112] width 40 height 9
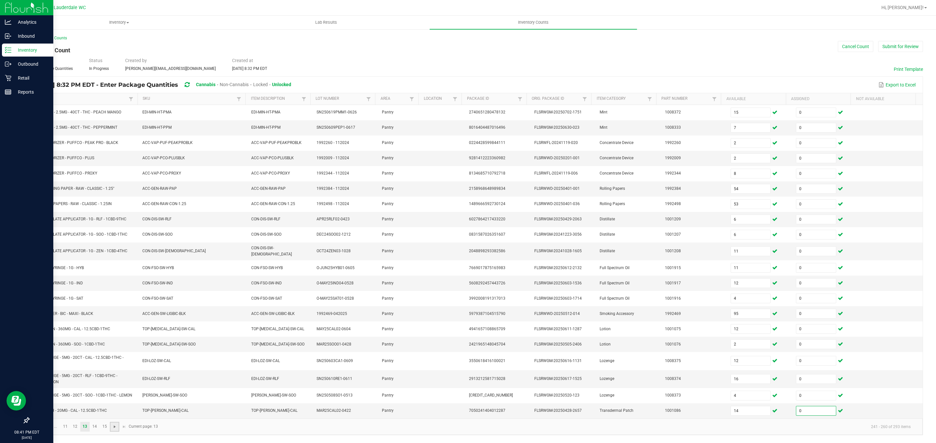
click at [115, 429] on span "Go to the next page" at bounding box center [114, 426] width 5 height 5
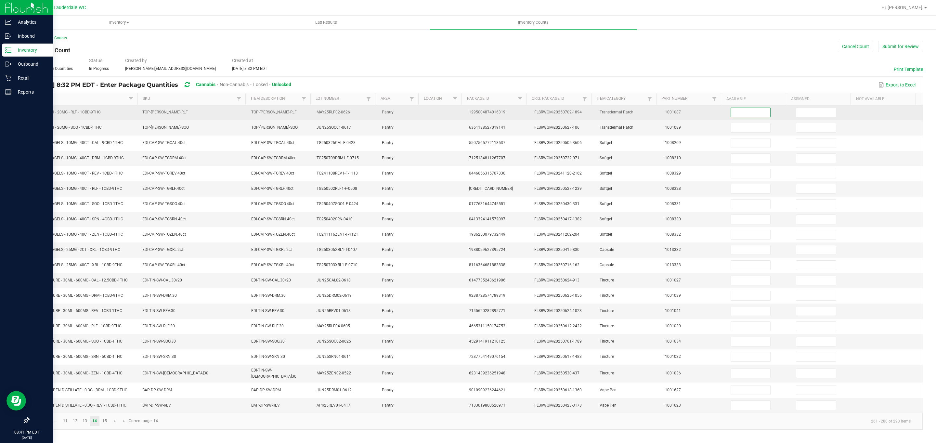
click at [743, 112] on input at bounding box center [751, 112] width 40 height 9
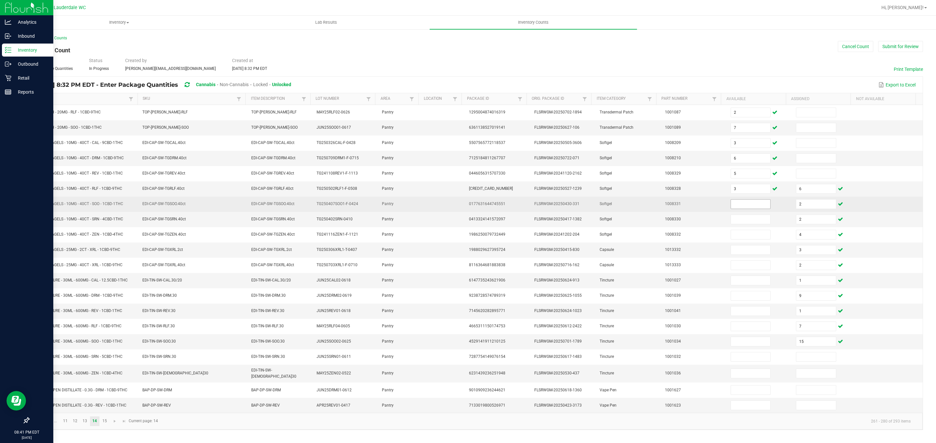
drag, startPoint x: 743, startPoint y: 118, endPoint x: 726, endPoint y: 205, distance: 88.7
click at [731, 203] on input at bounding box center [751, 204] width 40 height 9
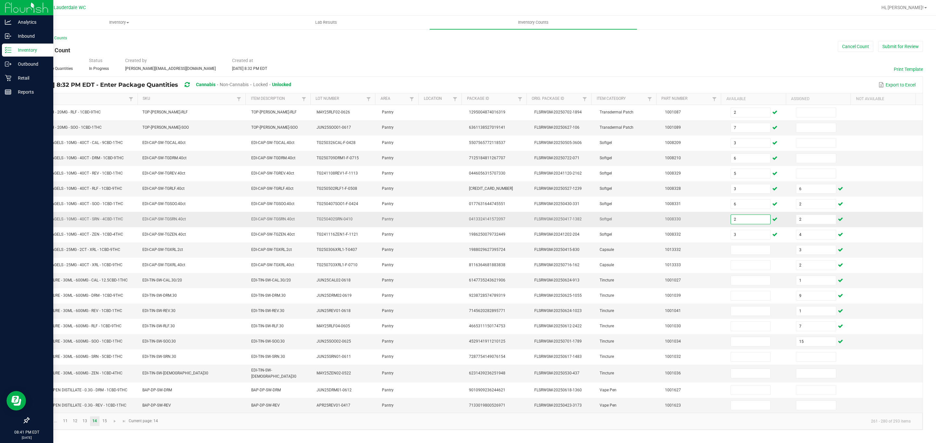
click at [731, 221] on input "2" at bounding box center [751, 219] width 40 height 9
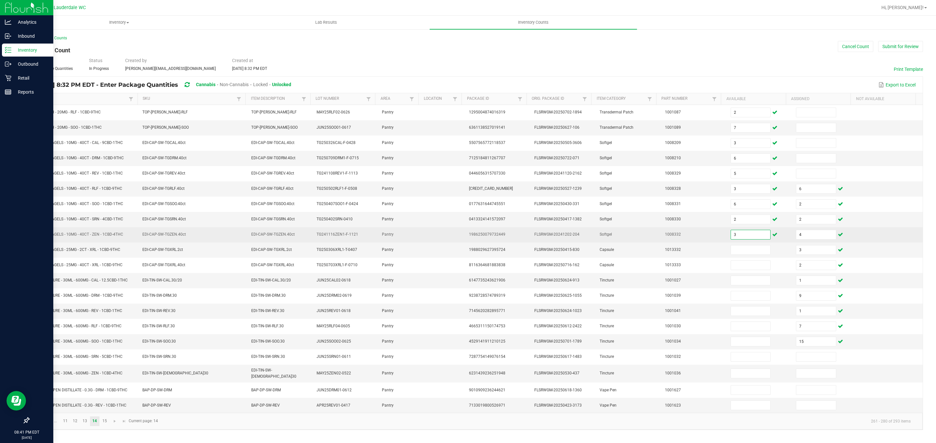
click at [735, 235] on input "3" at bounding box center [751, 234] width 40 height 9
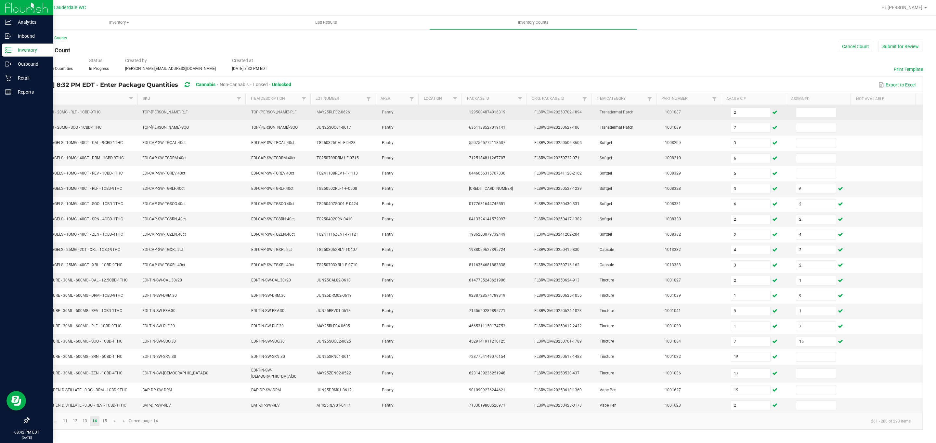
click at [812, 106] on td at bounding box center [824, 112] width 65 height 15
click at [809, 111] on input at bounding box center [816, 112] width 40 height 9
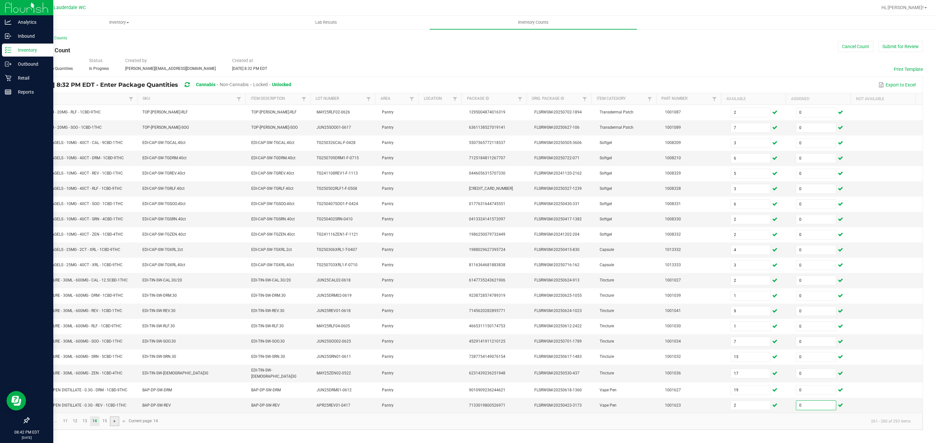
click at [116, 424] on span "Go to the next page" at bounding box center [114, 421] width 5 height 5
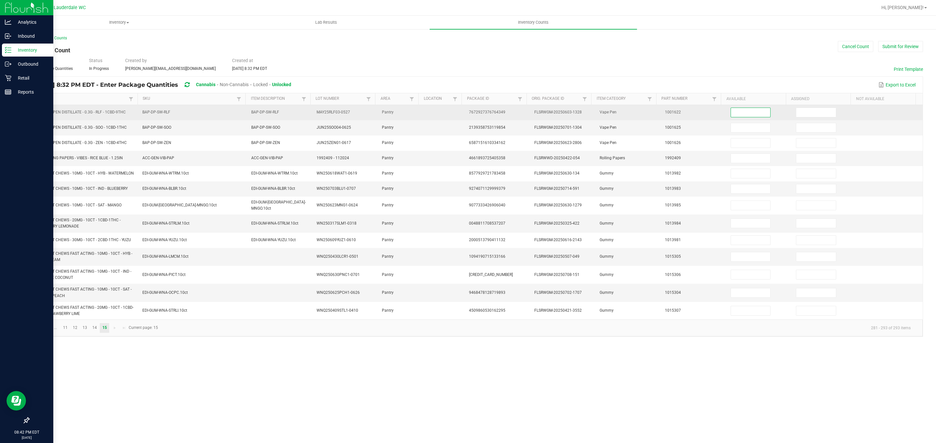
click at [735, 115] on input at bounding box center [751, 112] width 40 height 9
click at [808, 116] on input at bounding box center [816, 112] width 40 height 9
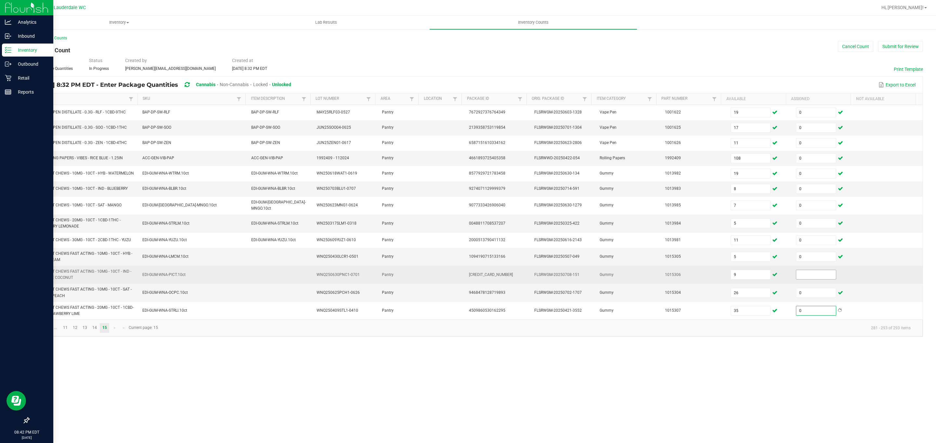
click at [806, 279] on input at bounding box center [816, 274] width 40 height 9
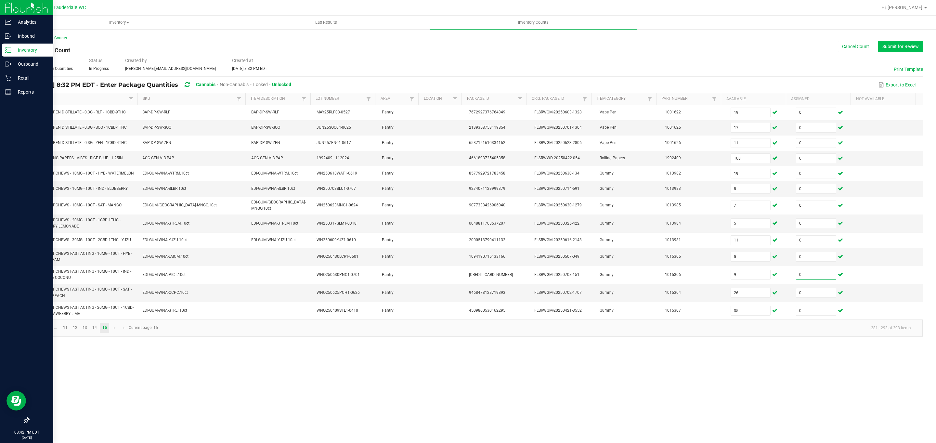
click at [919, 50] on button "Submit for Review" at bounding box center [900, 46] width 45 height 11
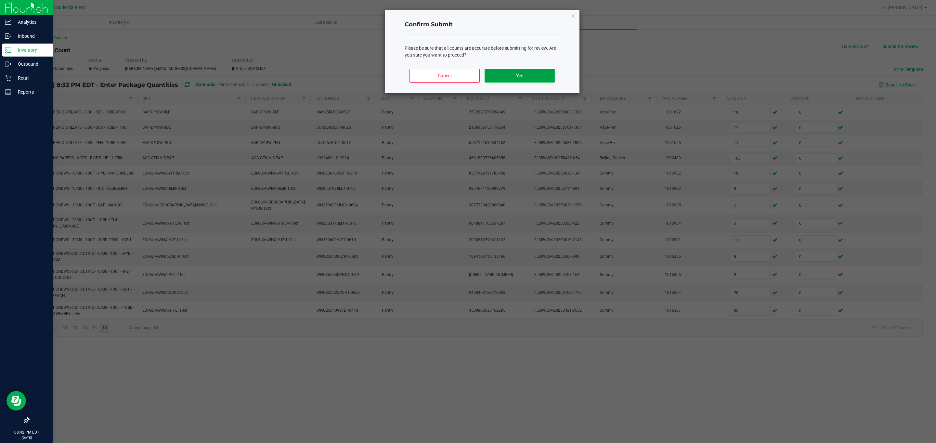
click at [535, 79] on button "Yes" at bounding box center [520, 76] width 70 height 14
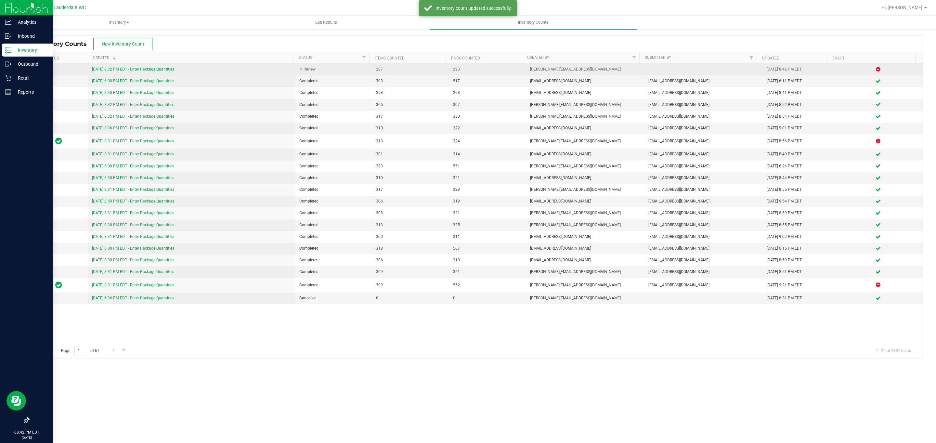
click at [142, 68] on link "[DATE] 8:32 PM EDT - Enter Package Quantities" at bounding box center [133, 69] width 82 height 5
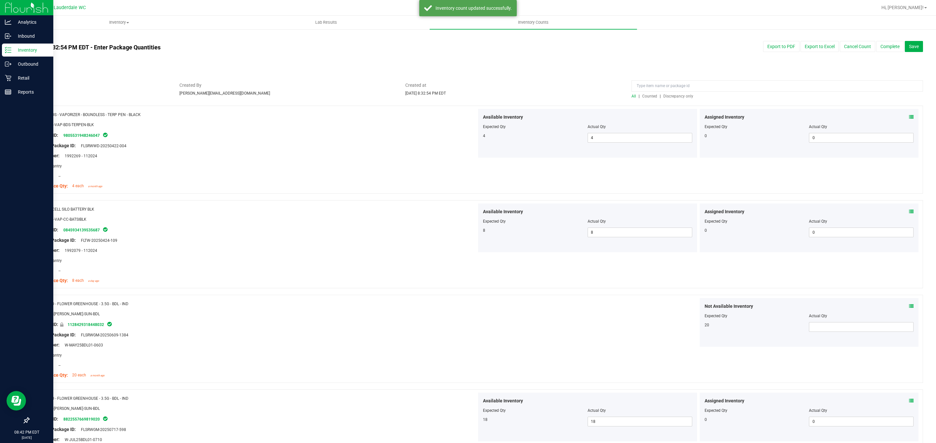
click at [669, 97] on span "Discrepancy only" at bounding box center [678, 96] width 30 height 5
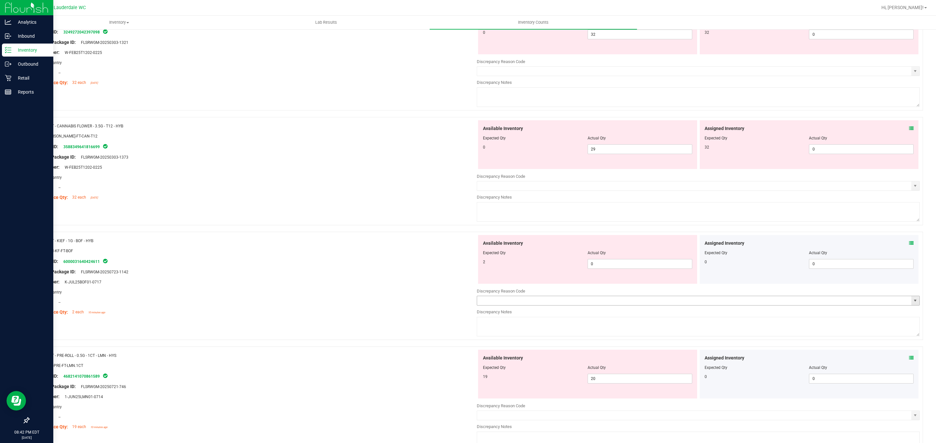
scroll to position [623, 0]
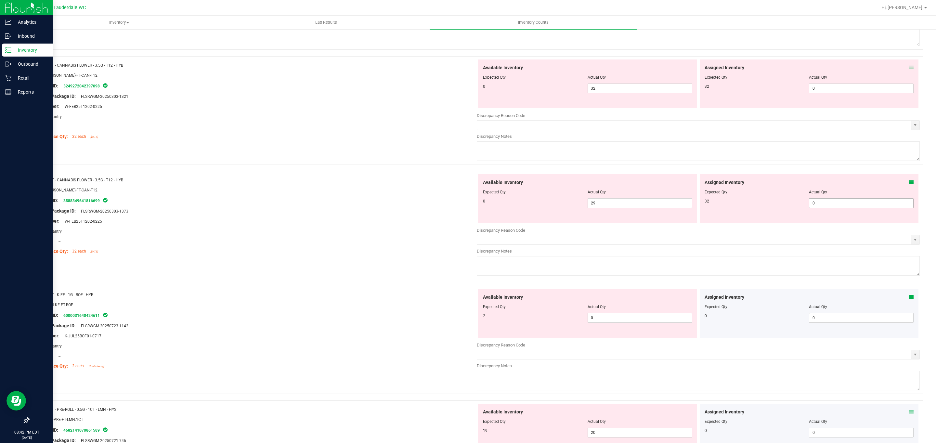
click at [812, 207] on span "0 0" at bounding box center [861, 203] width 105 height 10
click at [607, 204] on span "29 29" at bounding box center [640, 203] width 105 height 10
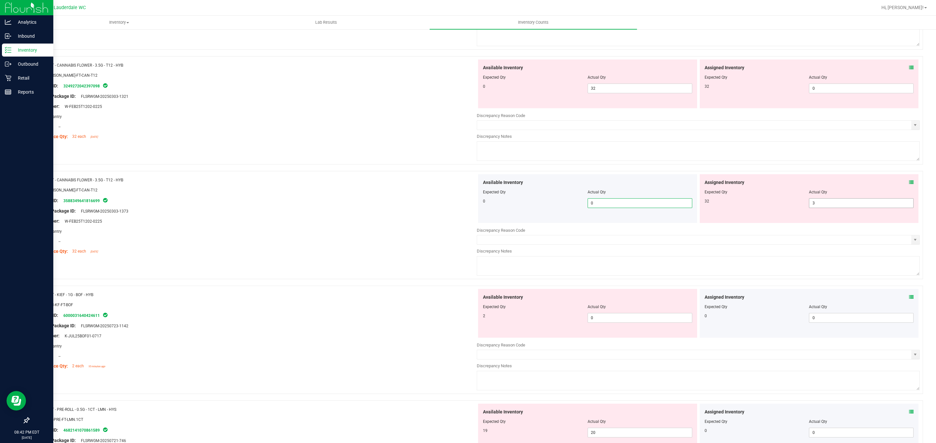
click at [818, 203] on span "3 3" at bounding box center [861, 203] width 105 height 10
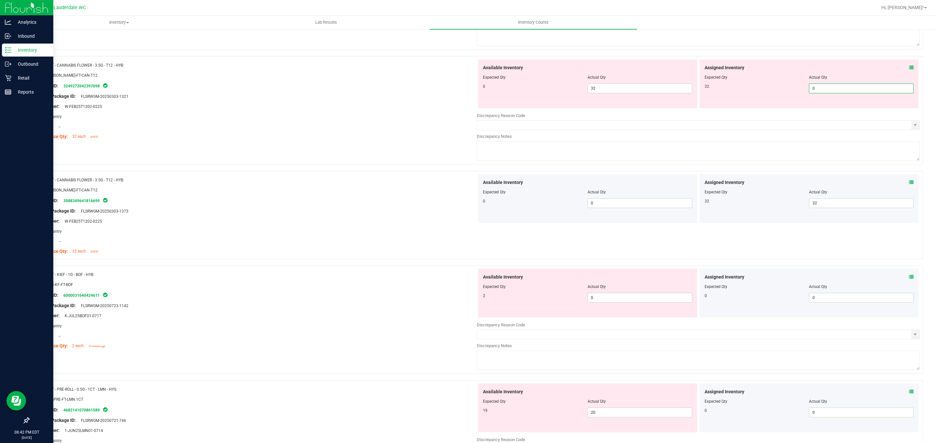
click at [811, 89] on span "0 0" at bounding box center [861, 89] width 105 height 10
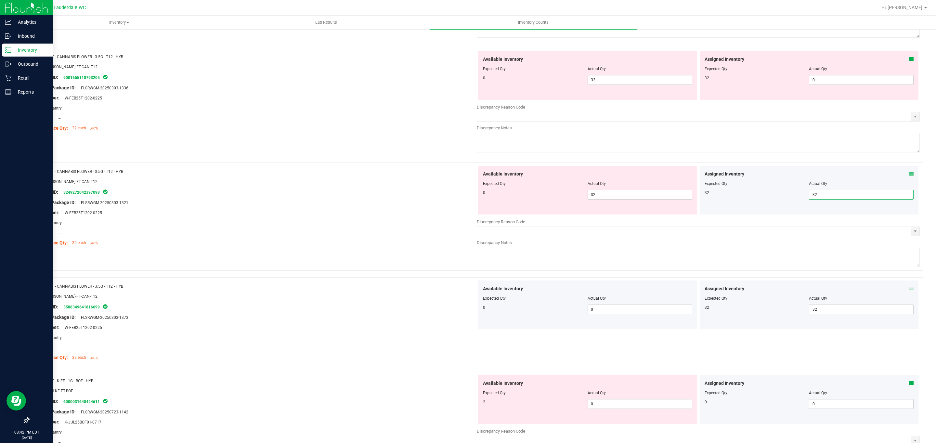
scroll to position [477, 0]
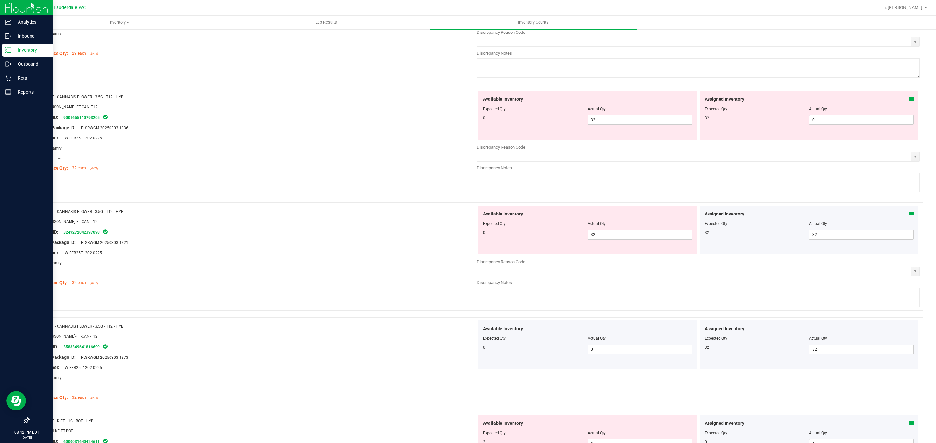
click at [828, 115] on div at bounding box center [809, 113] width 209 height 3
click at [826, 120] on span "0 0" at bounding box center [861, 120] width 105 height 10
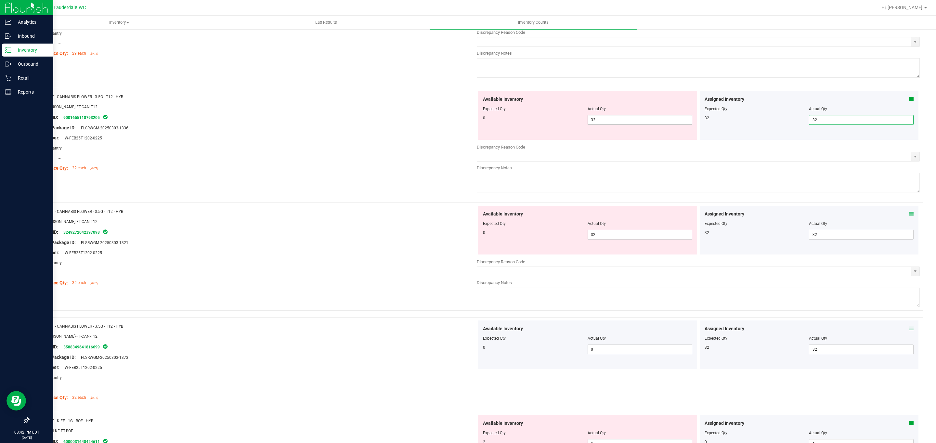
click at [634, 122] on span "32 32" at bounding box center [640, 120] width 105 height 10
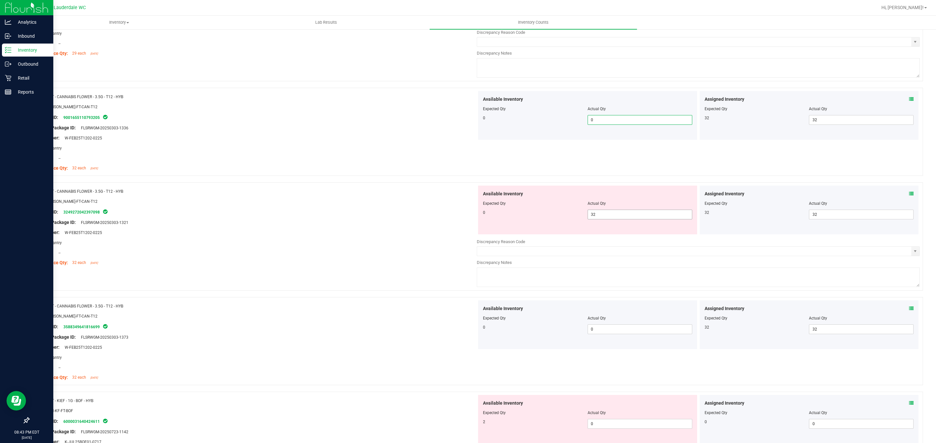
click at [640, 216] on span "32 32" at bounding box center [640, 215] width 105 height 10
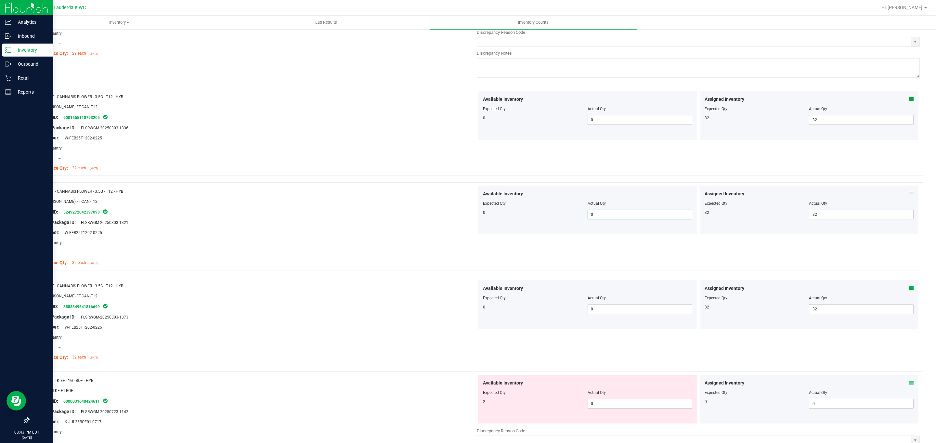
click at [621, 398] on div at bounding box center [587, 397] width 209 height 3
click at [603, 409] on span "0 0" at bounding box center [640, 404] width 105 height 10
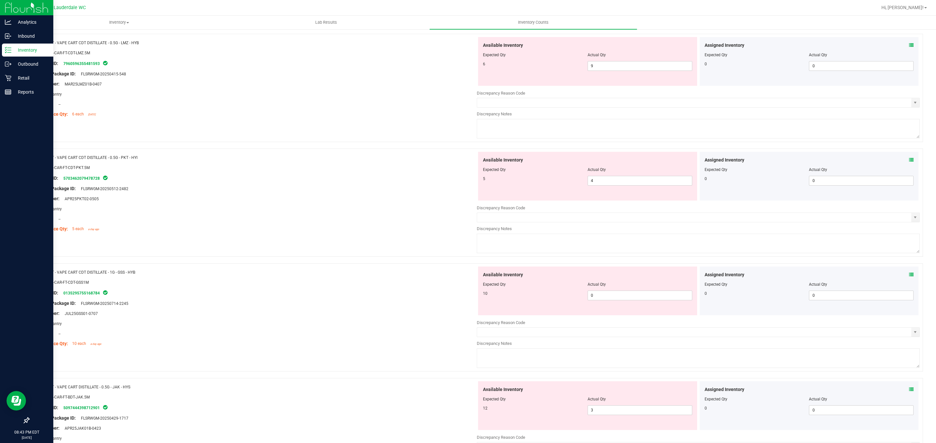
scroll to position [1257, 0]
click at [608, 297] on span "0 0" at bounding box center [640, 292] width 105 height 10
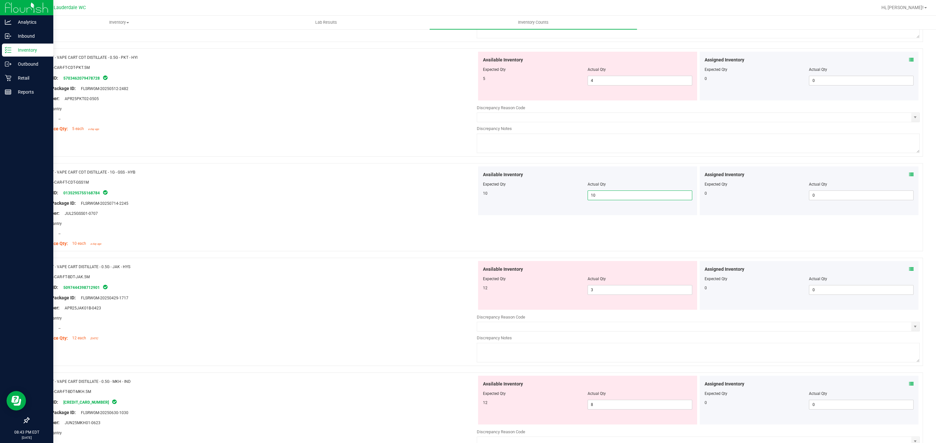
scroll to position [1354, 0]
click at [604, 292] on span "3 3" at bounding box center [640, 289] width 105 height 10
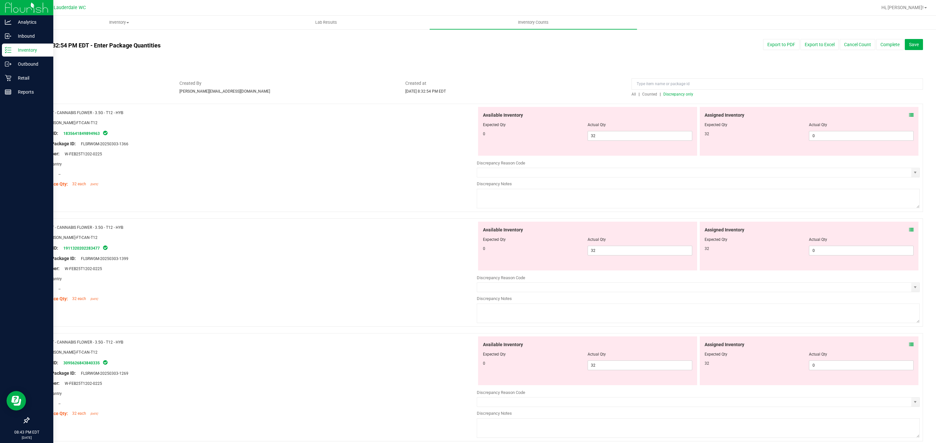
scroll to position [0, 0]
click at [822, 138] on span "0 0" at bounding box center [861, 138] width 105 height 10
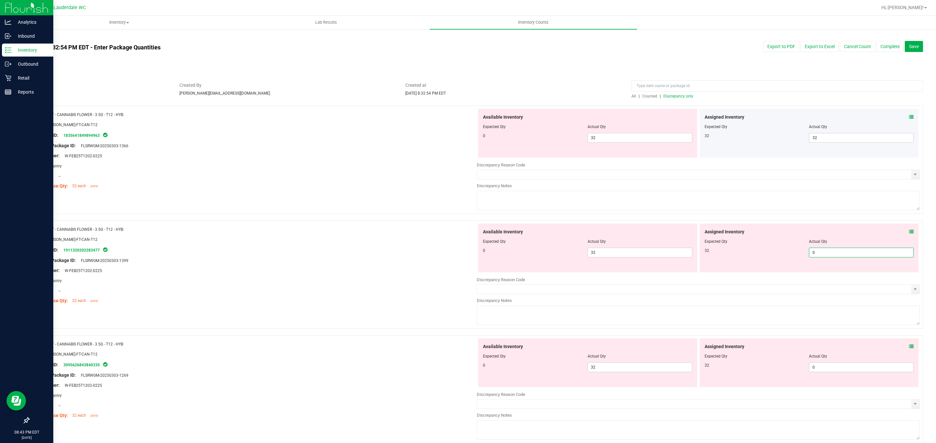
click at [830, 257] on span "0 0" at bounding box center [861, 253] width 105 height 10
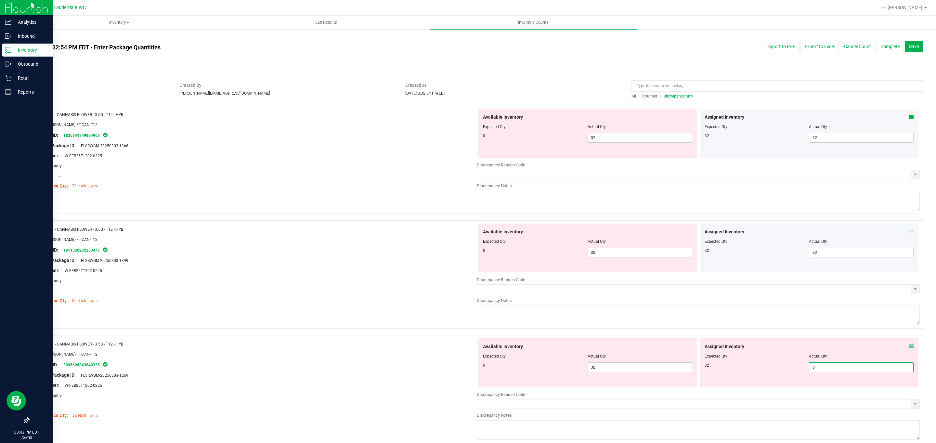
click at [853, 367] on span "0 0" at bounding box center [861, 367] width 105 height 10
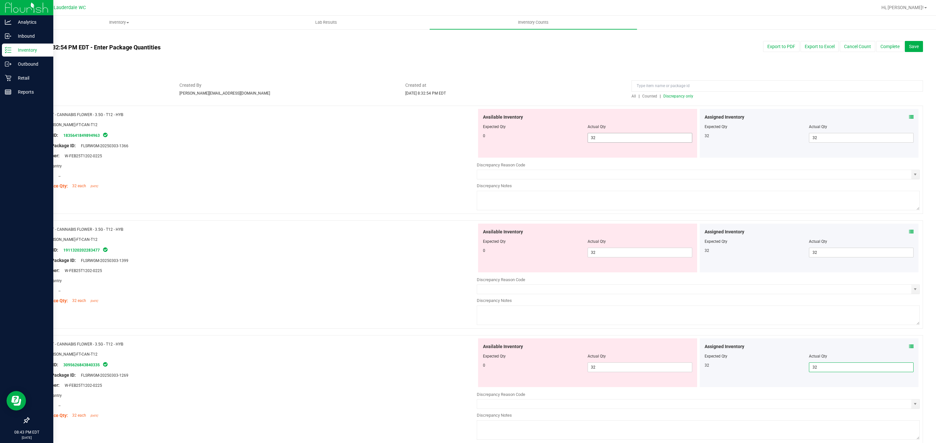
click at [609, 135] on span "32 32" at bounding box center [640, 138] width 105 height 10
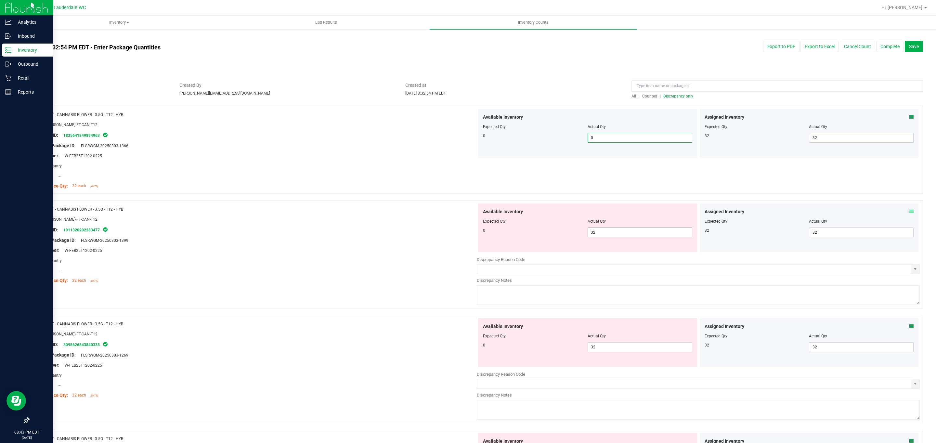
click at [632, 234] on span "32 32" at bounding box center [640, 233] width 105 height 10
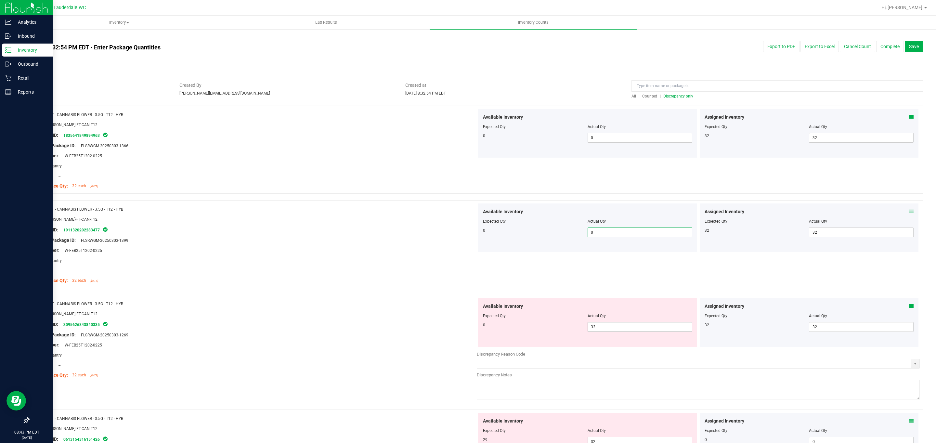
click at [607, 328] on span "32 32" at bounding box center [640, 327] width 105 height 10
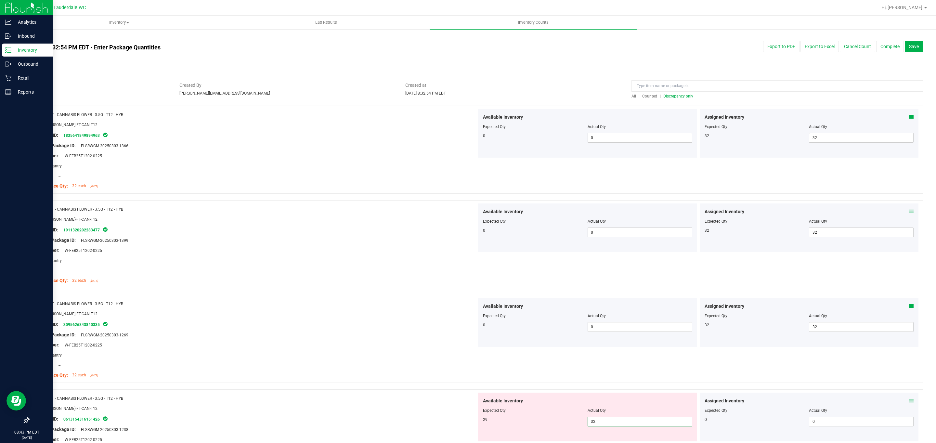
click at [595, 418] on span "32 32" at bounding box center [640, 422] width 105 height 10
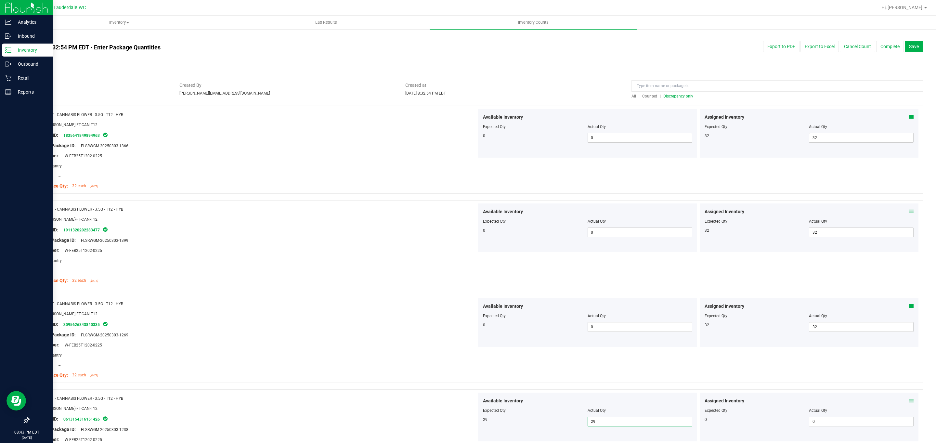
click at [686, 98] on span "Discrepancy only" at bounding box center [678, 96] width 30 height 5
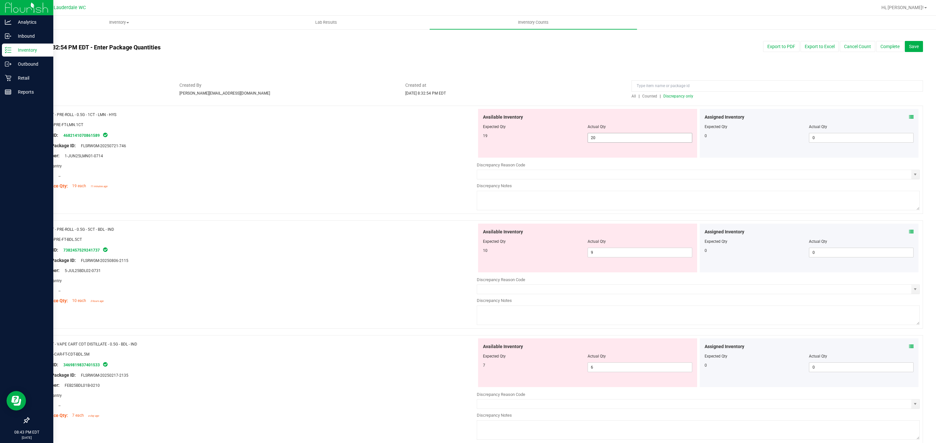
click at [596, 138] on span "20 20" at bounding box center [640, 138] width 105 height 10
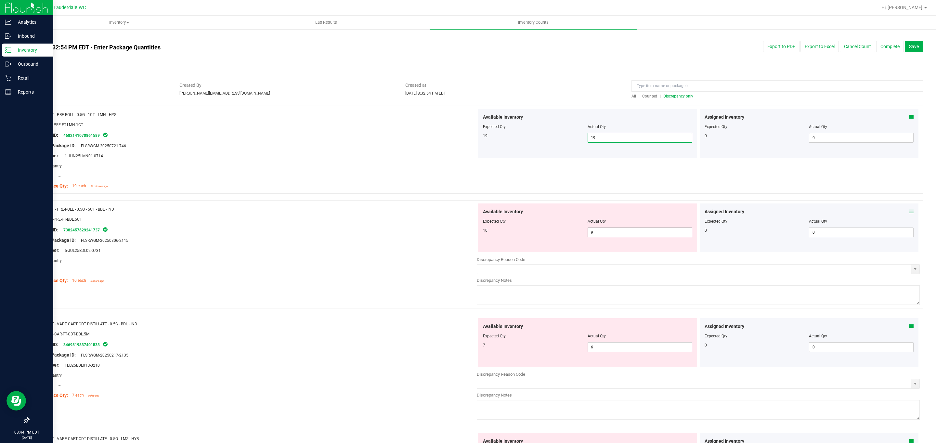
click at [606, 232] on span "9 9" at bounding box center [640, 233] width 105 height 10
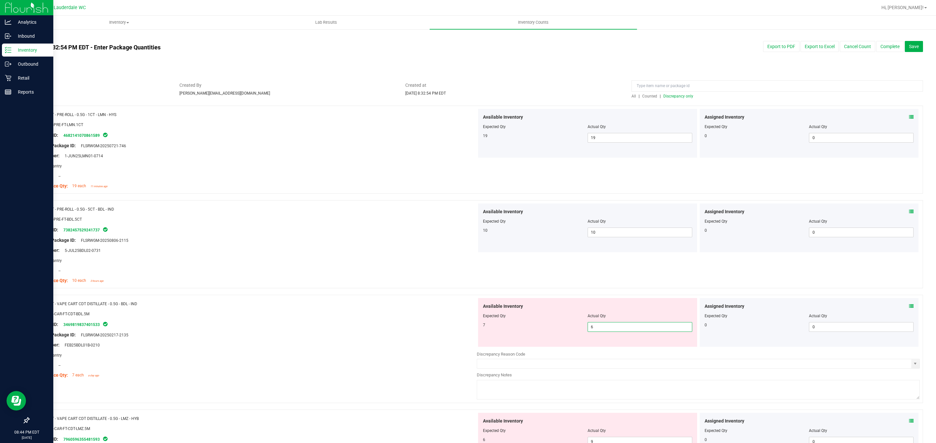
click at [608, 326] on span "6 6" at bounding box center [640, 327] width 105 height 10
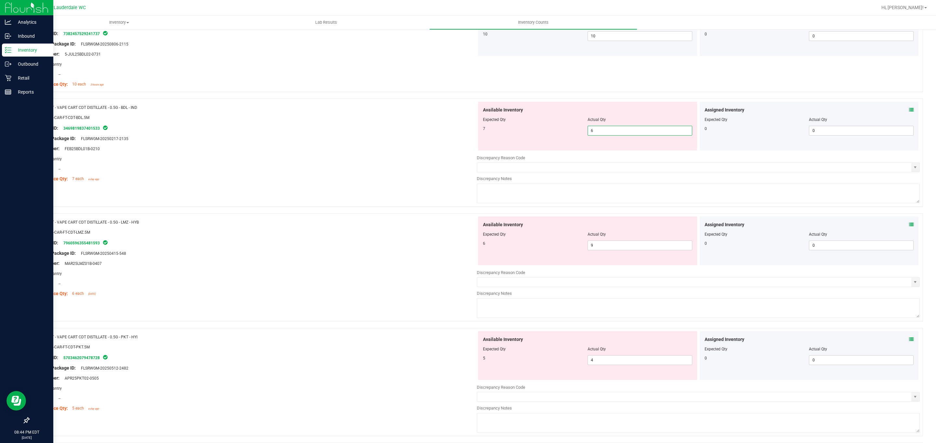
scroll to position [244, 0]
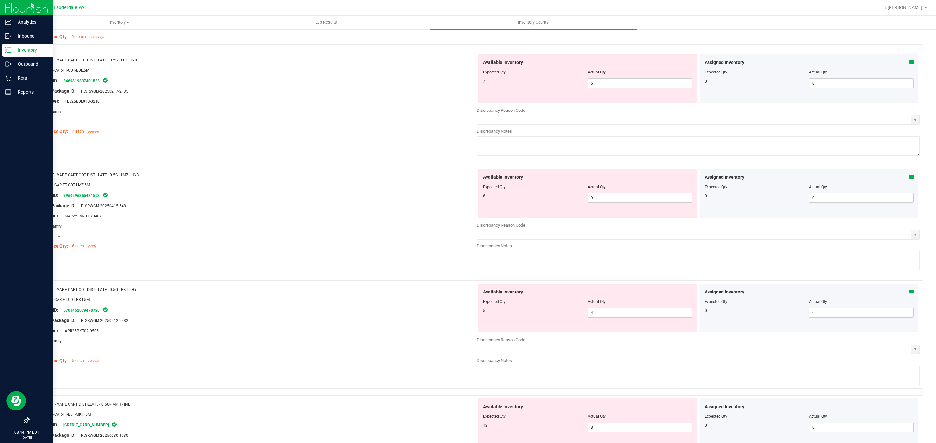
click at [602, 427] on span "8 8" at bounding box center [640, 428] width 105 height 10
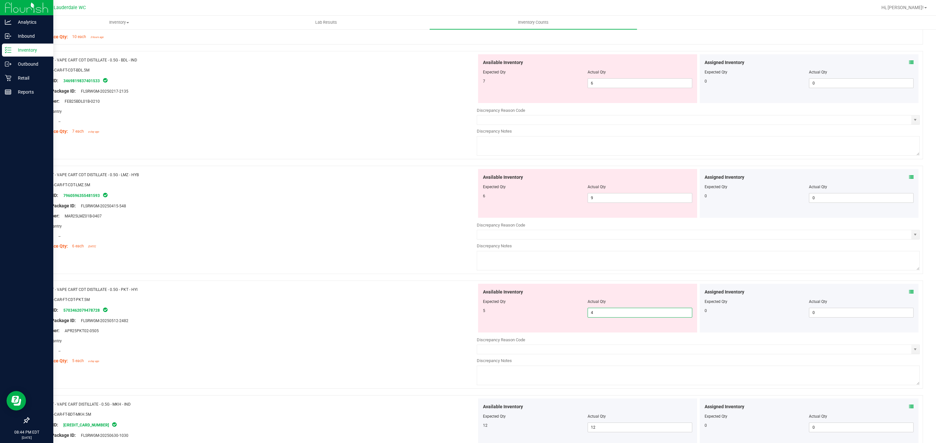
click at [639, 313] on span "4 4" at bounding box center [640, 313] width 105 height 10
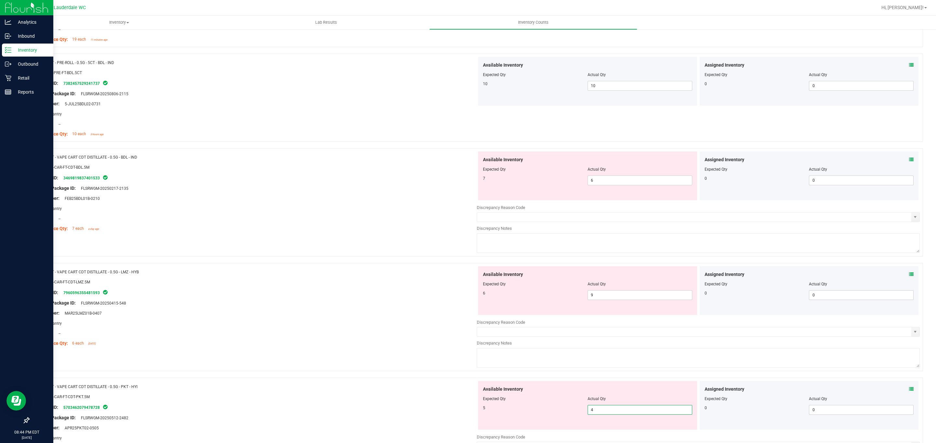
scroll to position [146, 0]
click at [607, 180] on span "6 6" at bounding box center [640, 181] width 105 height 10
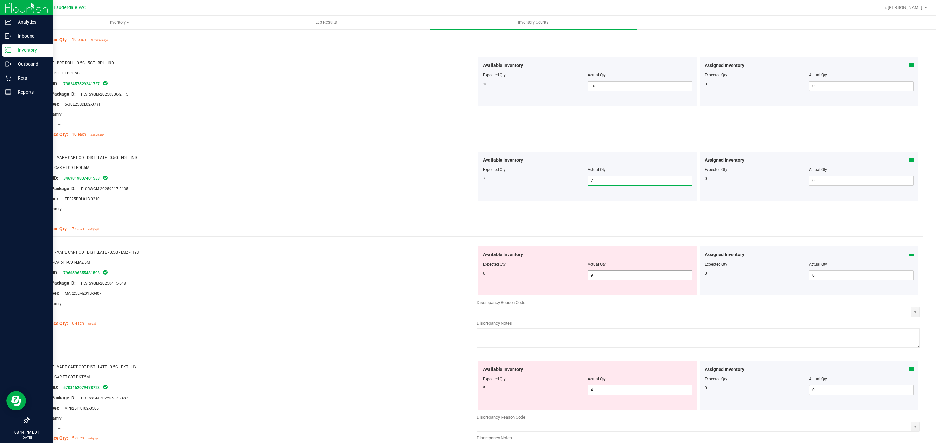
click at [608, 280] on span "9 9" at bounding box center [640, 275] width 105 height 10
click at [608, 279] on input "9" at bounding box center [640, 275] width 104 height 9
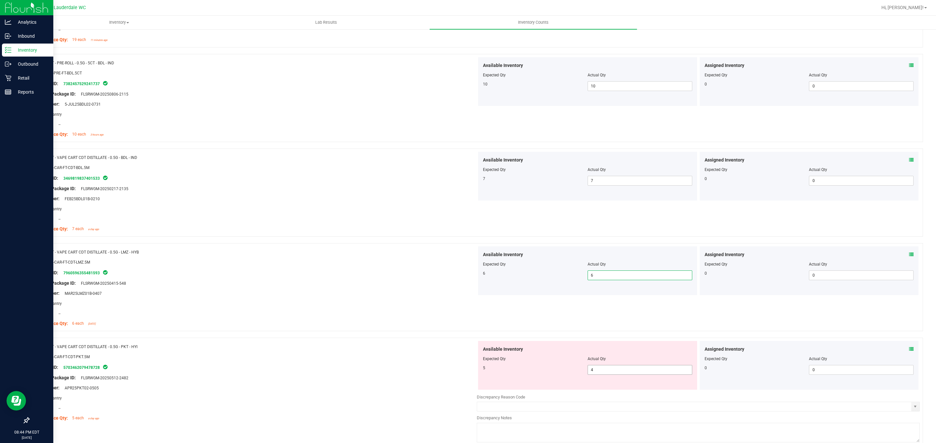
click at [619, 374] on span "4 4" at bounding box center [640, 370] width 105 height 10
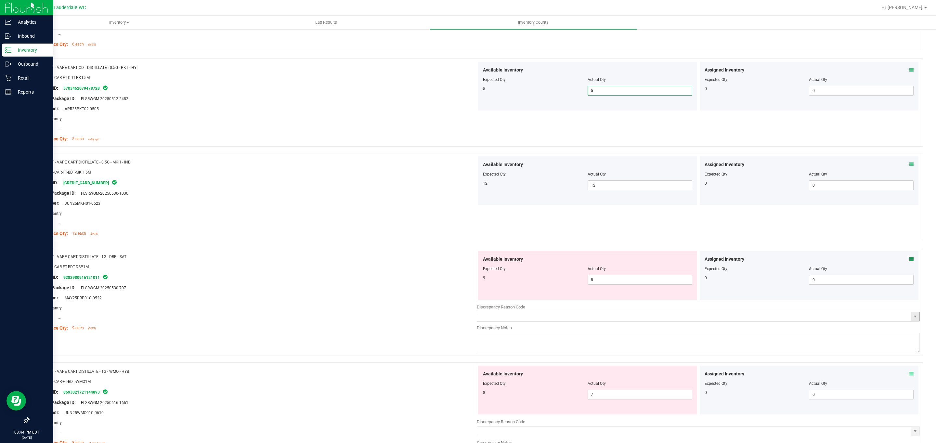
scroll to position [488, 0]
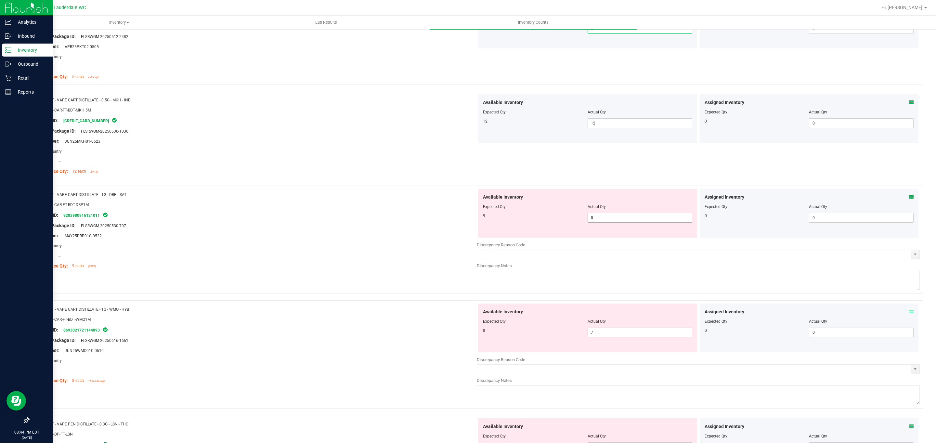
click at [611, 221] on span "8 8" at bounding box center [640, 218] width 105 height 10
click at [609, 214] on span "7 7" at bounding box center [640, 215] width 105 height 10
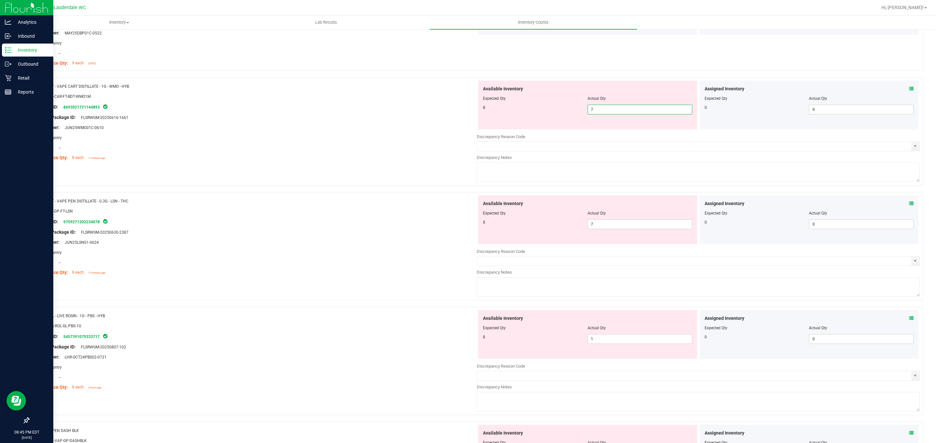
scroll to position [683, 0]
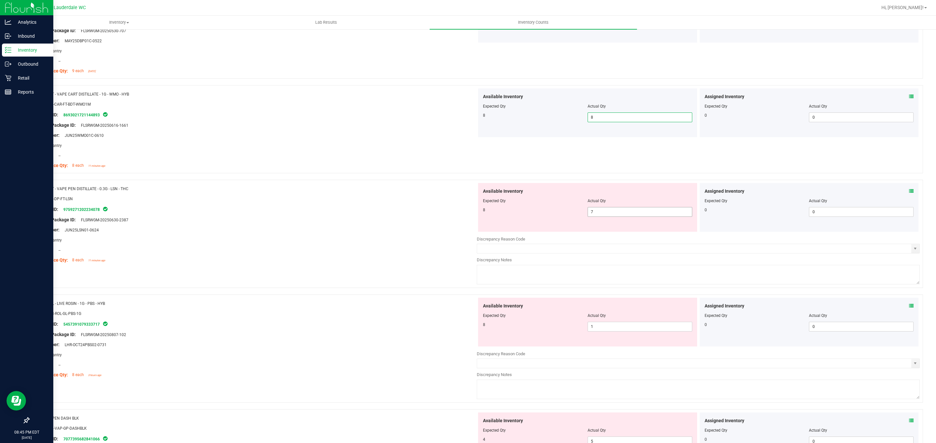
click at [649, 216] on span "7 7" at bounding box center [640, 212] width 105 height 10
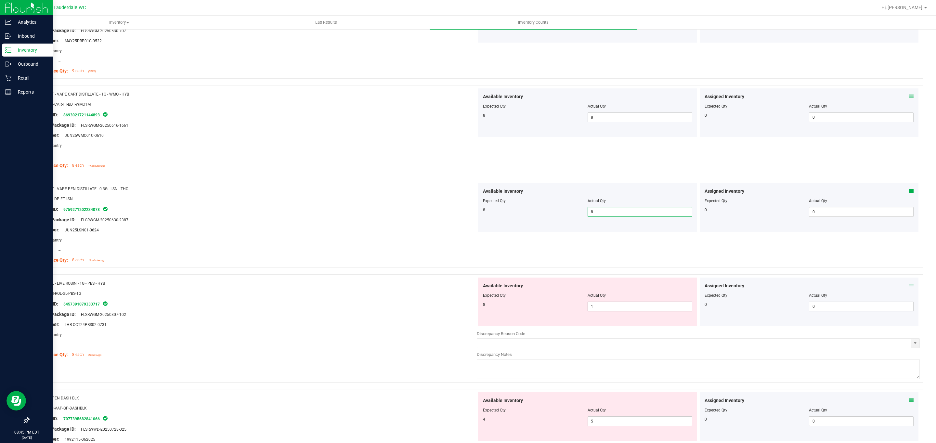
click at [615, 308] on span "1 1" at bounding box center [640, 307] width 105 height 10
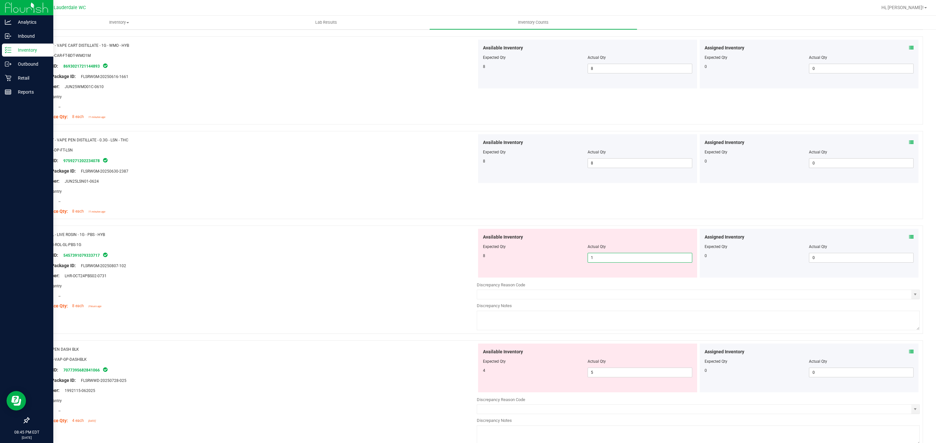
scroll to position [780, 0]
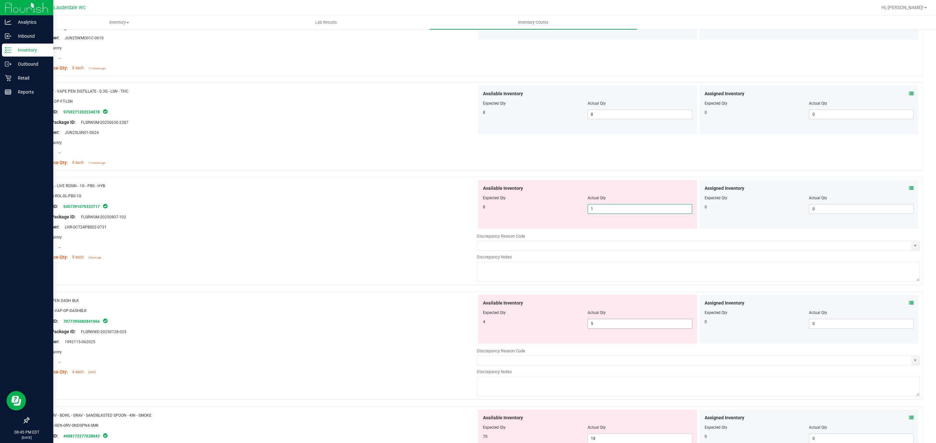
click at [605, 325] on span "5 5" at bounding box center [640, 324] width 105 height 10
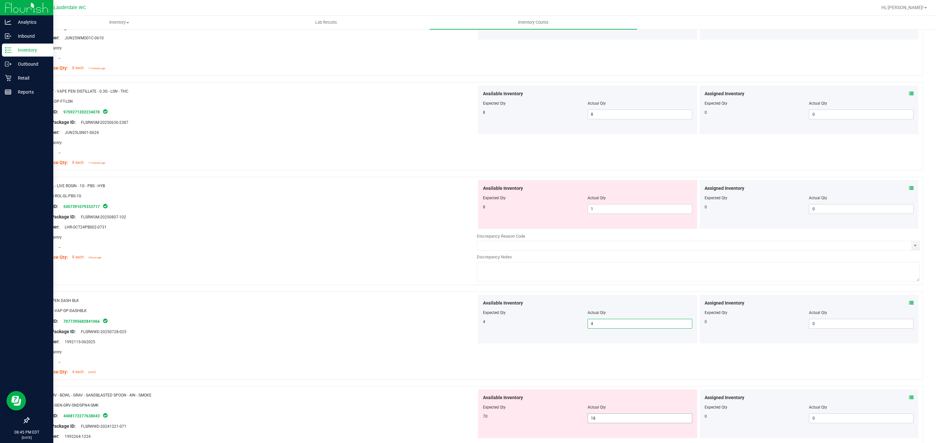
click at [633, 420] on span "18 18" at bounding box center [640, 418] width 105 height 10
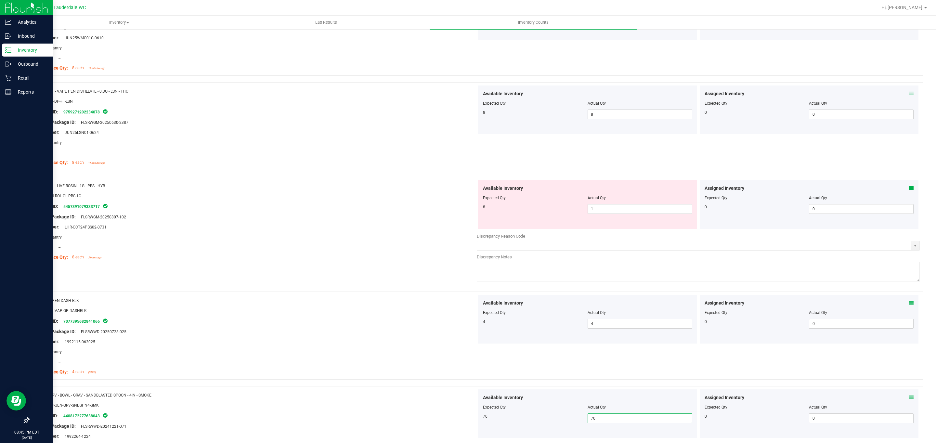
scroll to position [975, 0]
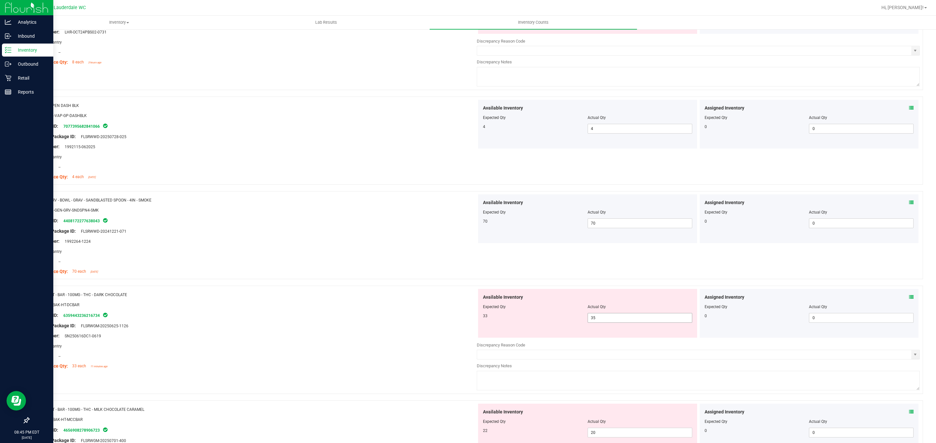
click at [608, 320] on span "35 35" at bounding box center [640, 318] width 105 height 10
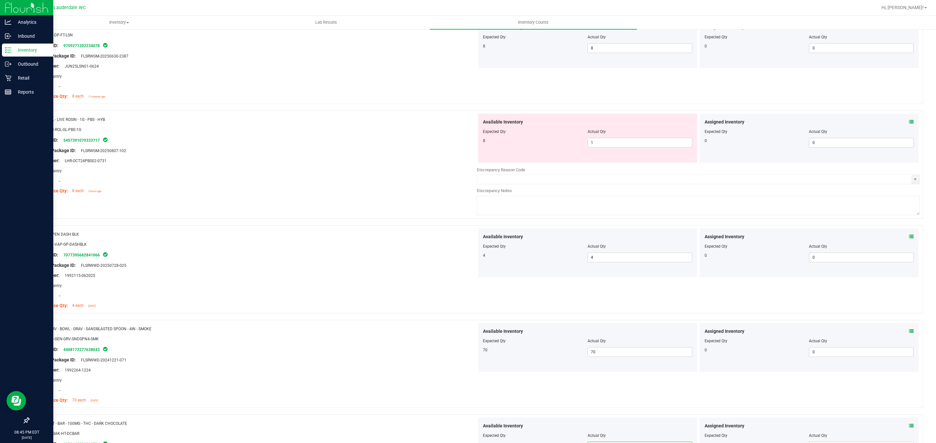
scroll to position [829, 0]
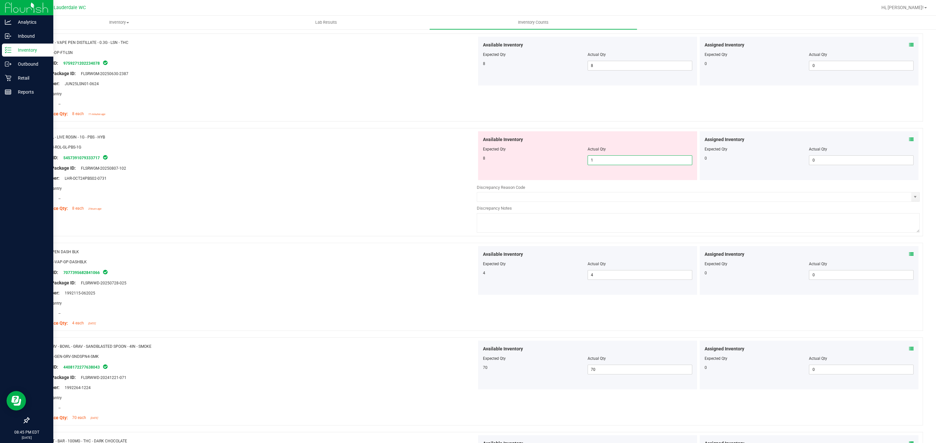
click at [604, 163] on span "1 1" at bounding box center [640, 160] width 105 height 10
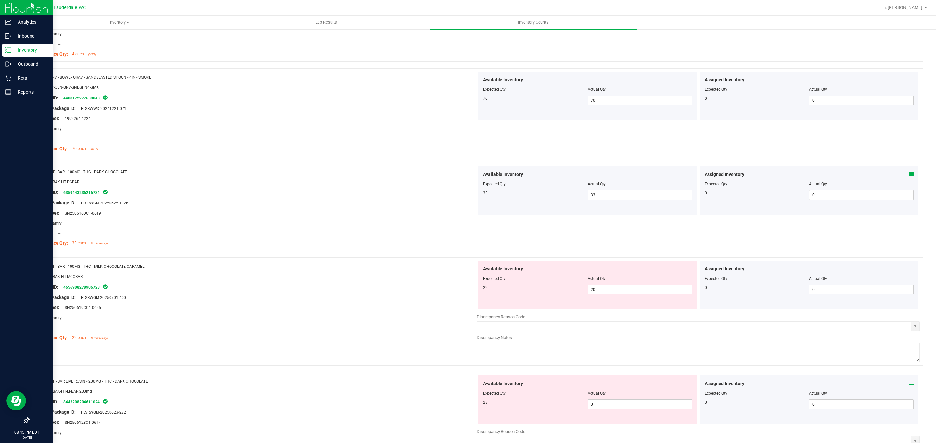
scroll to position [1121, 0]
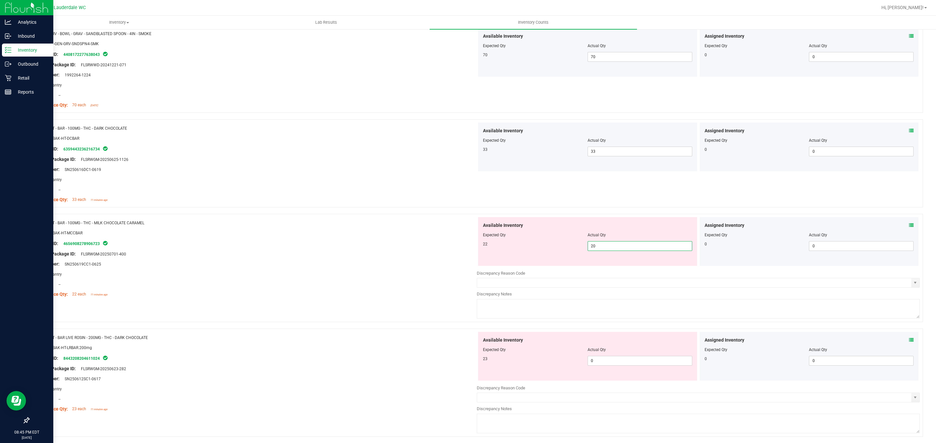
click at [599, 249] on span "20 20" at bounding box center [640, 246] width 105 height 10
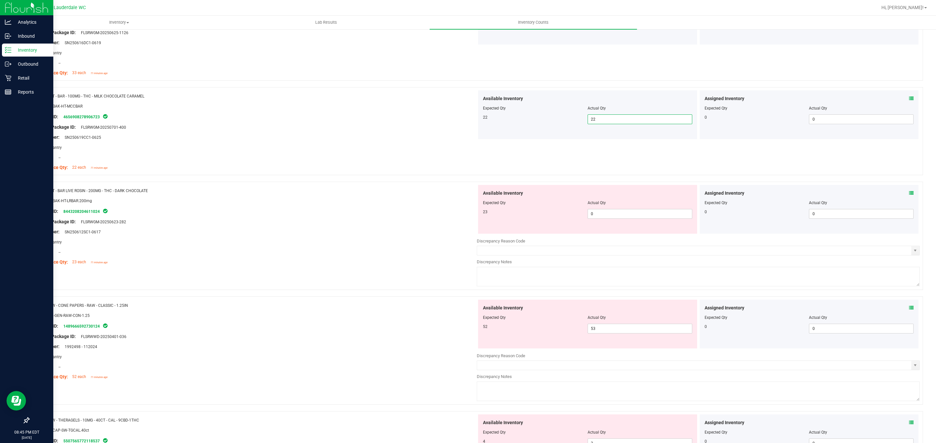
scroll to position [1268, 0]
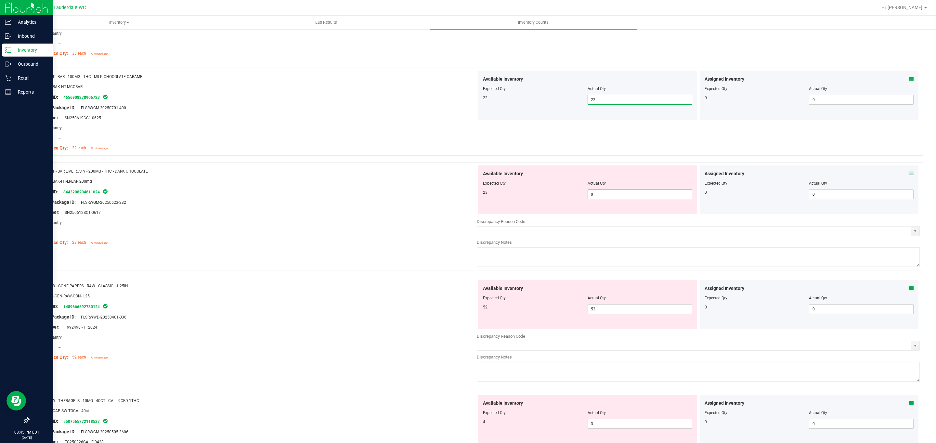
click at [599, 198] on span "0 0" at bounding box center [640, 195] width 105 height 10
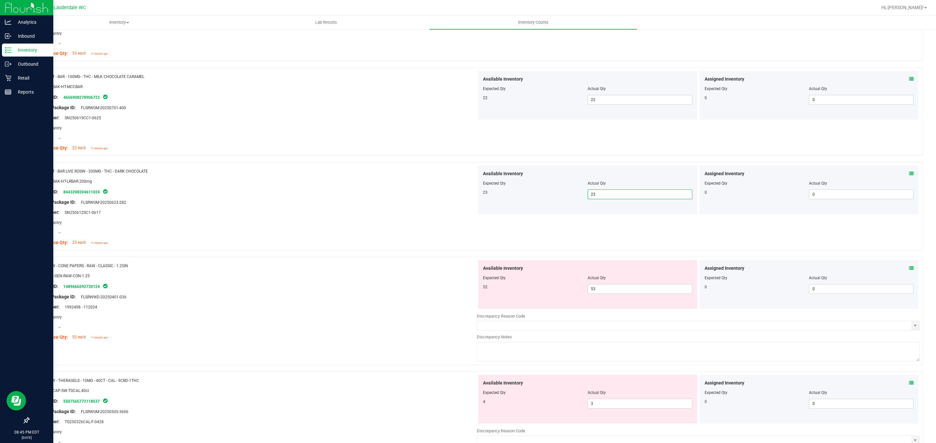
scroll to position [1414, 0]
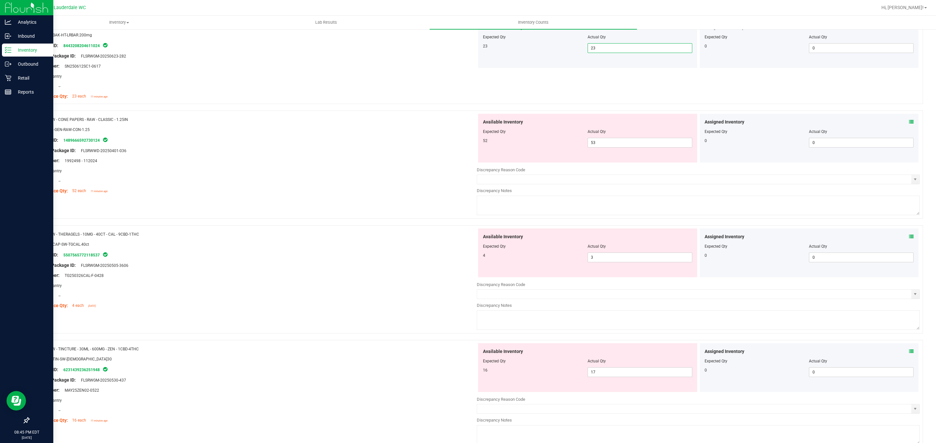
click at [597, 138] on div at bounding box center [587, 136] width 209 height 3
click at [596, 145] on span "53 53" at bounding box center [640, 143] width 105 height 10
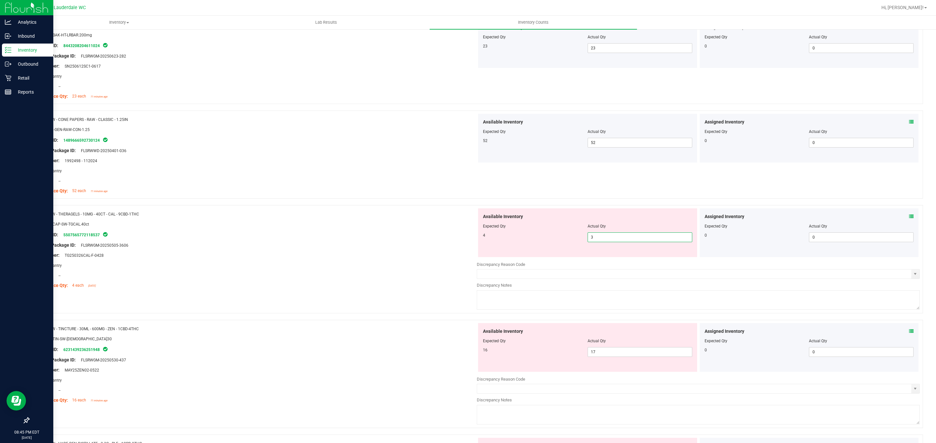
click at [631, 242] on span "3 3" at bounding box center [640, 237] width 105 height 10
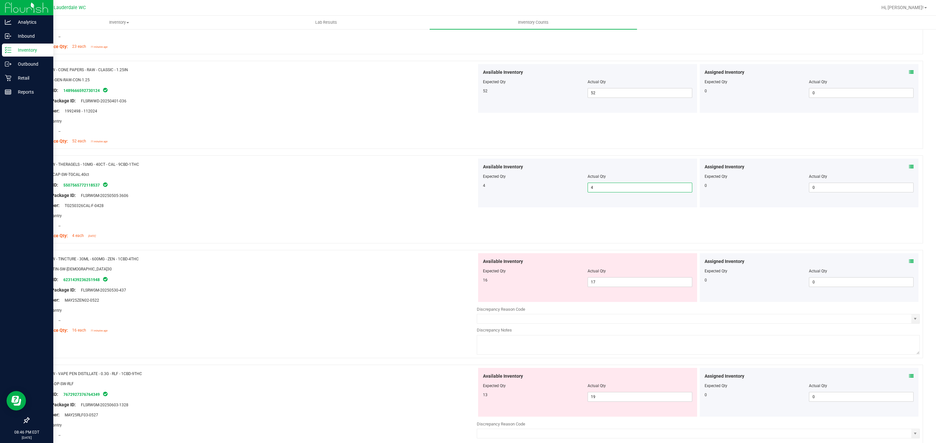
scroll to position [1511, 0]
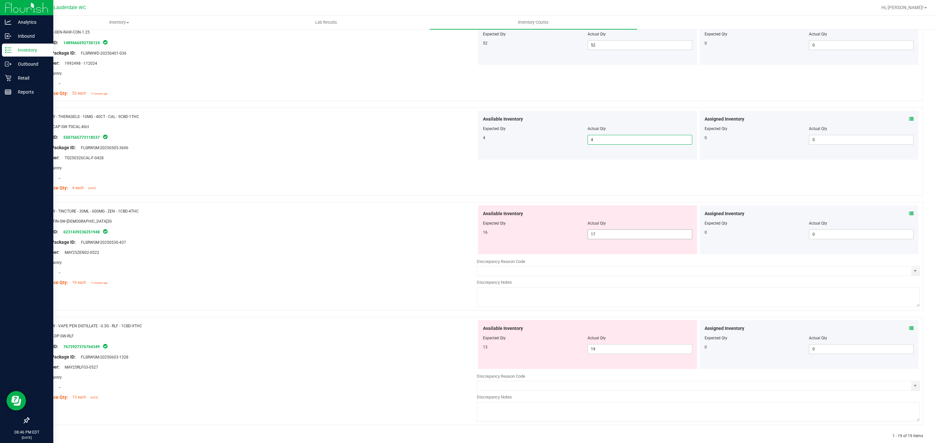
click at [619, 239] on span "17 17" at bounding box center [640, 234] width 105 height 10
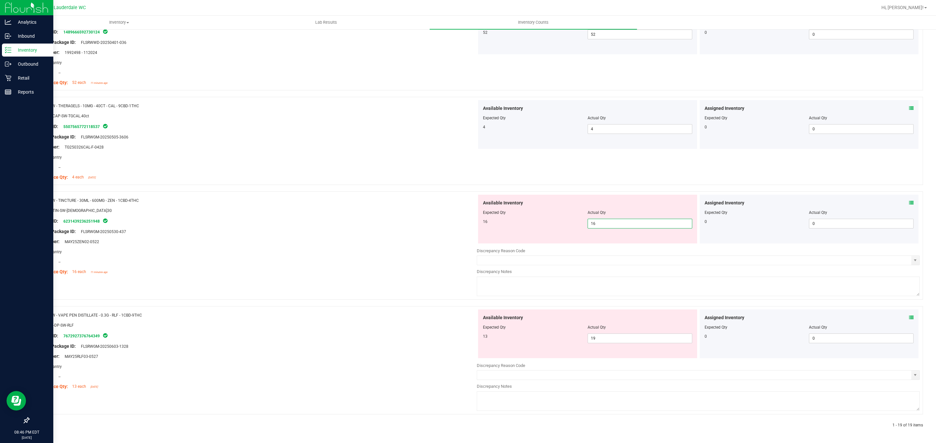
scroll to position [1506, 0]
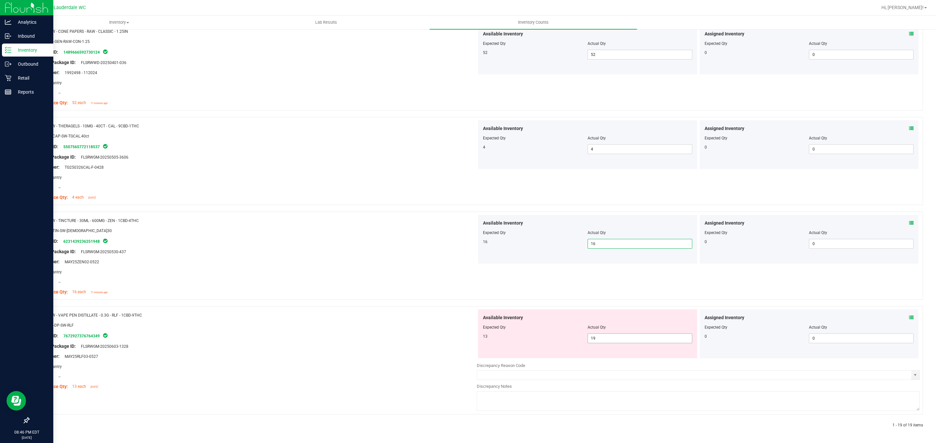
click at [622, 334] on span "19 19" at bounding box center [640, 339] width 105 height 10
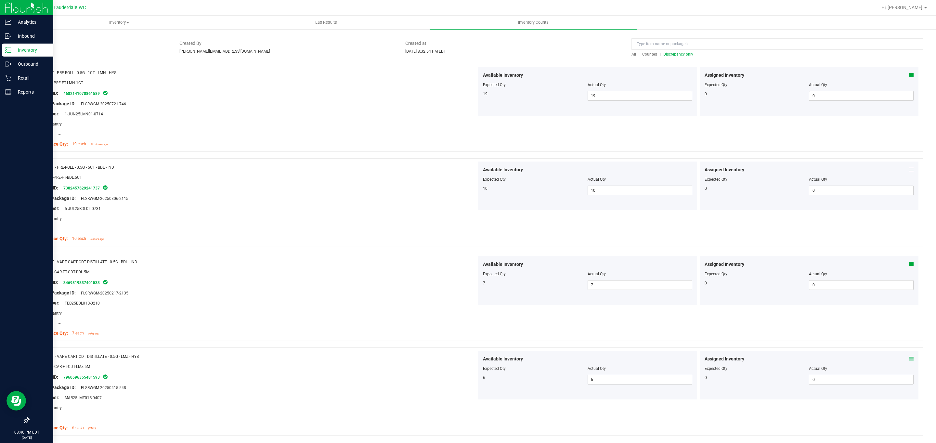
scroll to position [0, 0]
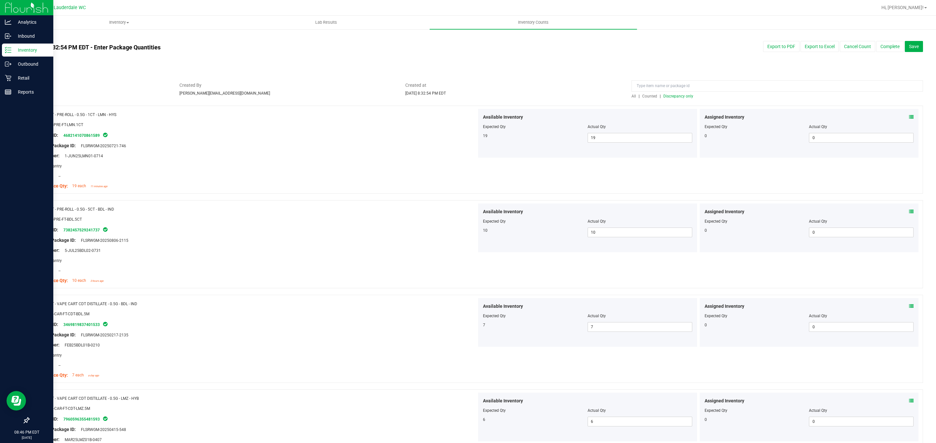
click at [685, 97] on span "Discrepancy only" at bounding box center [678, 96] width 30 height 5
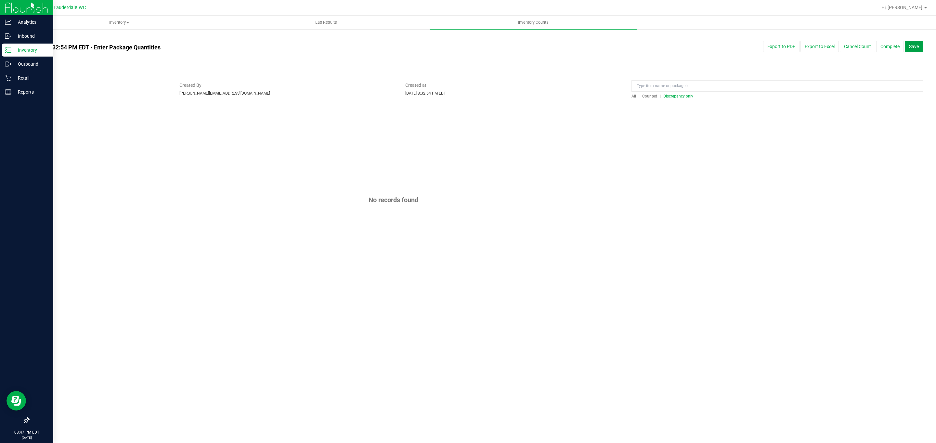
click at [915, 51] on button "Save" at bounding box center [914, 46] width 18 height 11
